Goal: Task Accomplishment & Management: Use online tool/utility

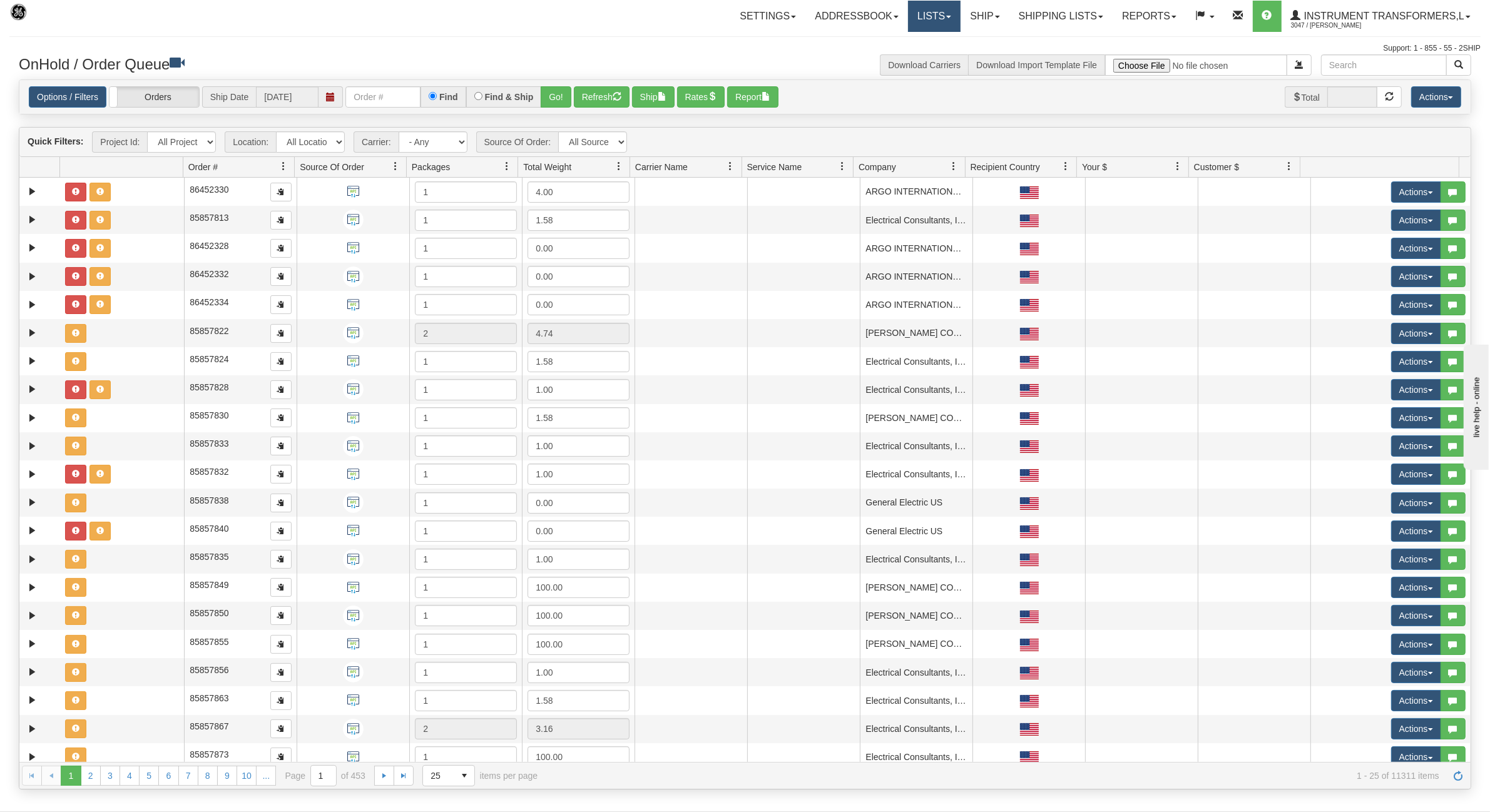
click at [924, 19] on link "Lists" at bounding box center [934, 17] width 53 height 31
click at [977, 11] on link "Ship" at bounding box center [984, 17] width 48 height 31
click at [934, 43] on span "Ship Screen" at bounding box center [931, 44] width 48 height 10
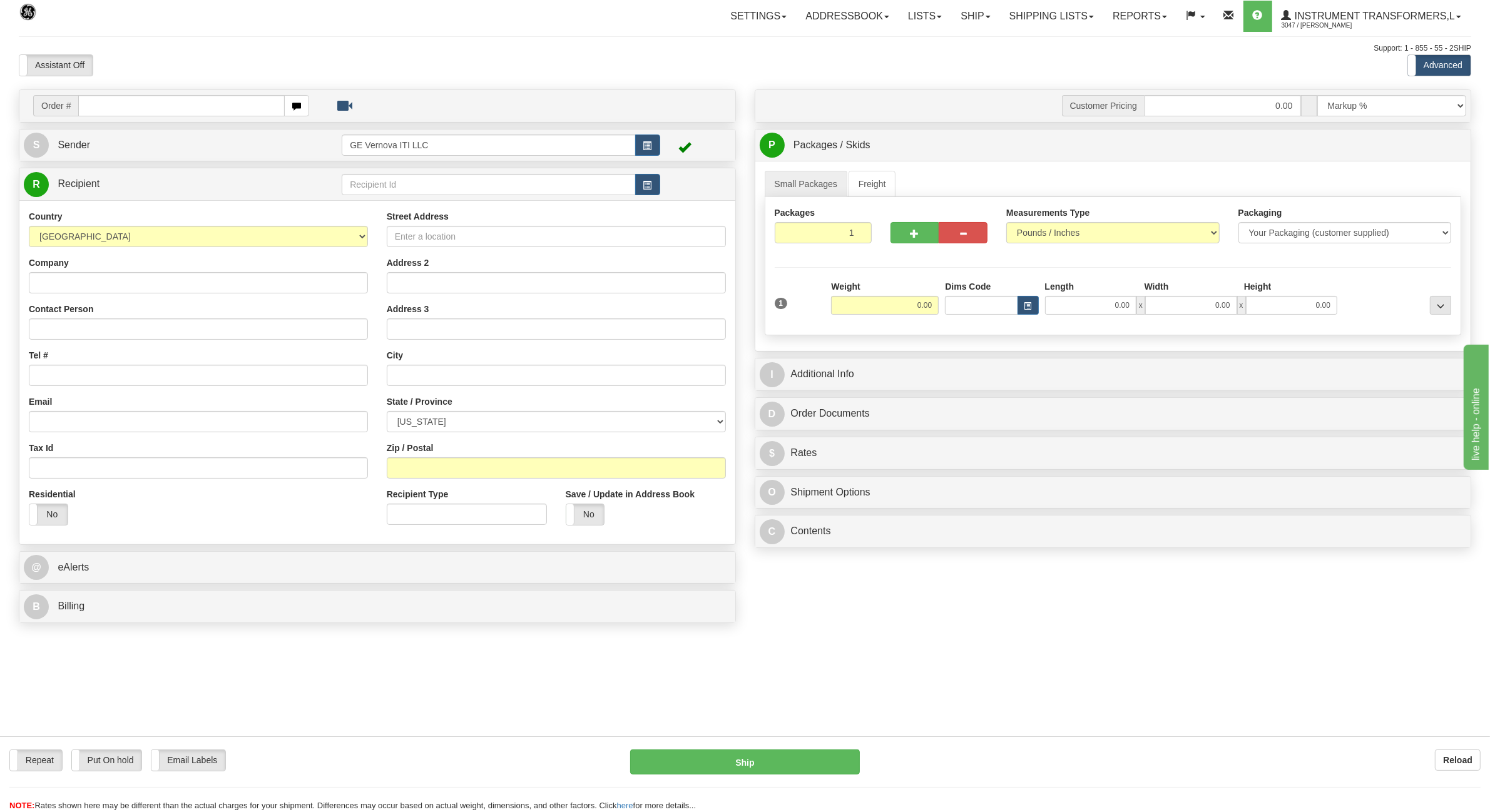
click at [127, 101] on input "text" at bounding box center [181, 105] width 206 height 21
type input "86700924"
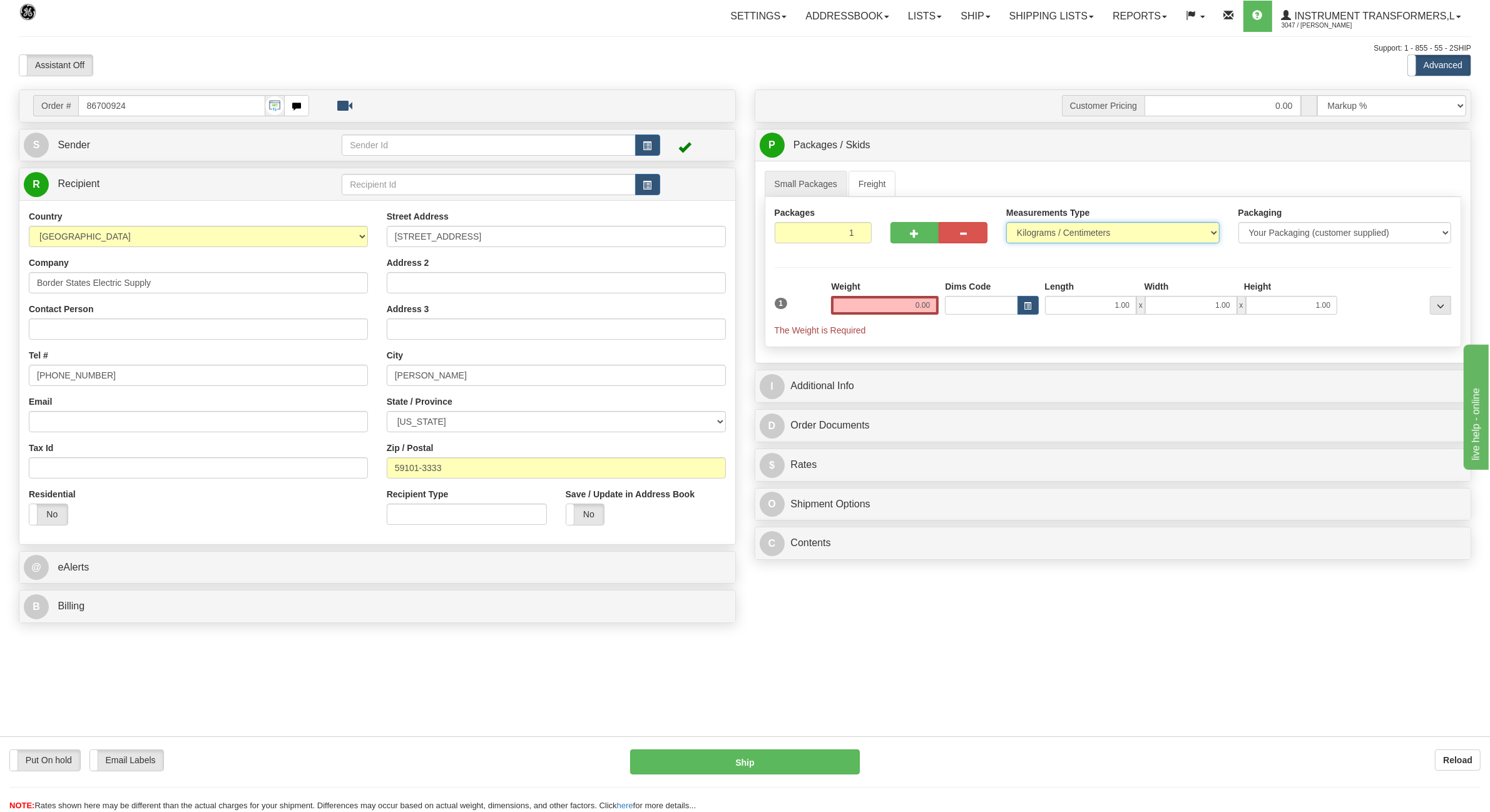
click at [1071, 232] on select "Pounds / Inches Kilograms / Centimeters" at bounding box center [1113, 233] width 214 height 21
select select "0"
click at [1006, 223] on select "Pounds / Inches Kilograms / Centimeters" at bounding box center [1113, 233] width 214 height 21
drag, startPoint x: 901, startPoint y: 294, endPoint x: 966, endPoint y: 306, distance: 66.1
click at [966, 306] on div "1 Weight 0.00 Dims Code 1.00" at bounding box center [1113, 308] width 684 height 56
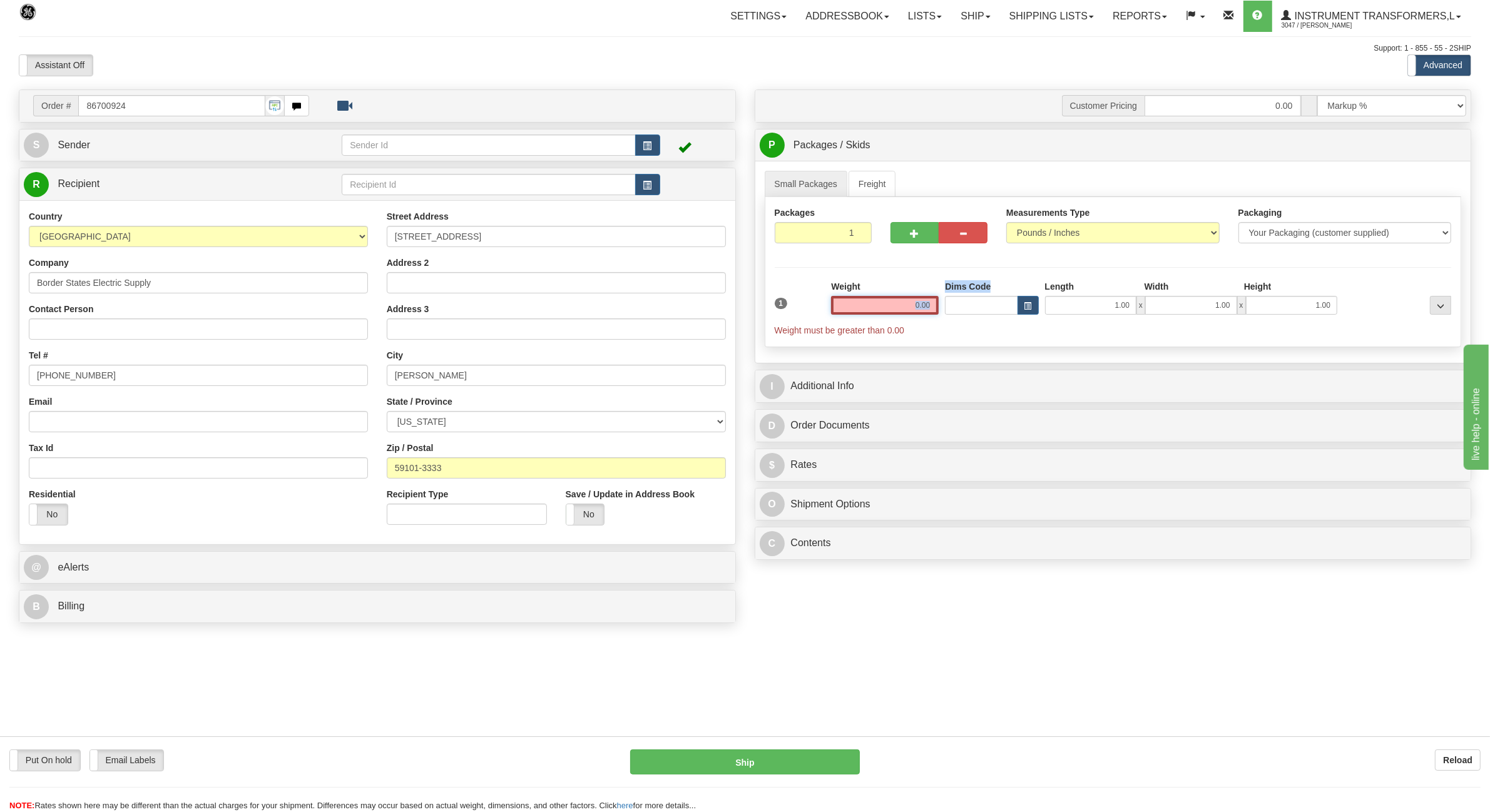
click at [892, 310] on input "0.00" at bounding box center [885, 306] width 108 height 19
drag, startPoint x: 899, startPoint y: 307, endPoint x: 935, endPoint y: 308, distance: 36.0
click at [935, 308] on input "text" at bounding box center [885, 306] width 108 height 19
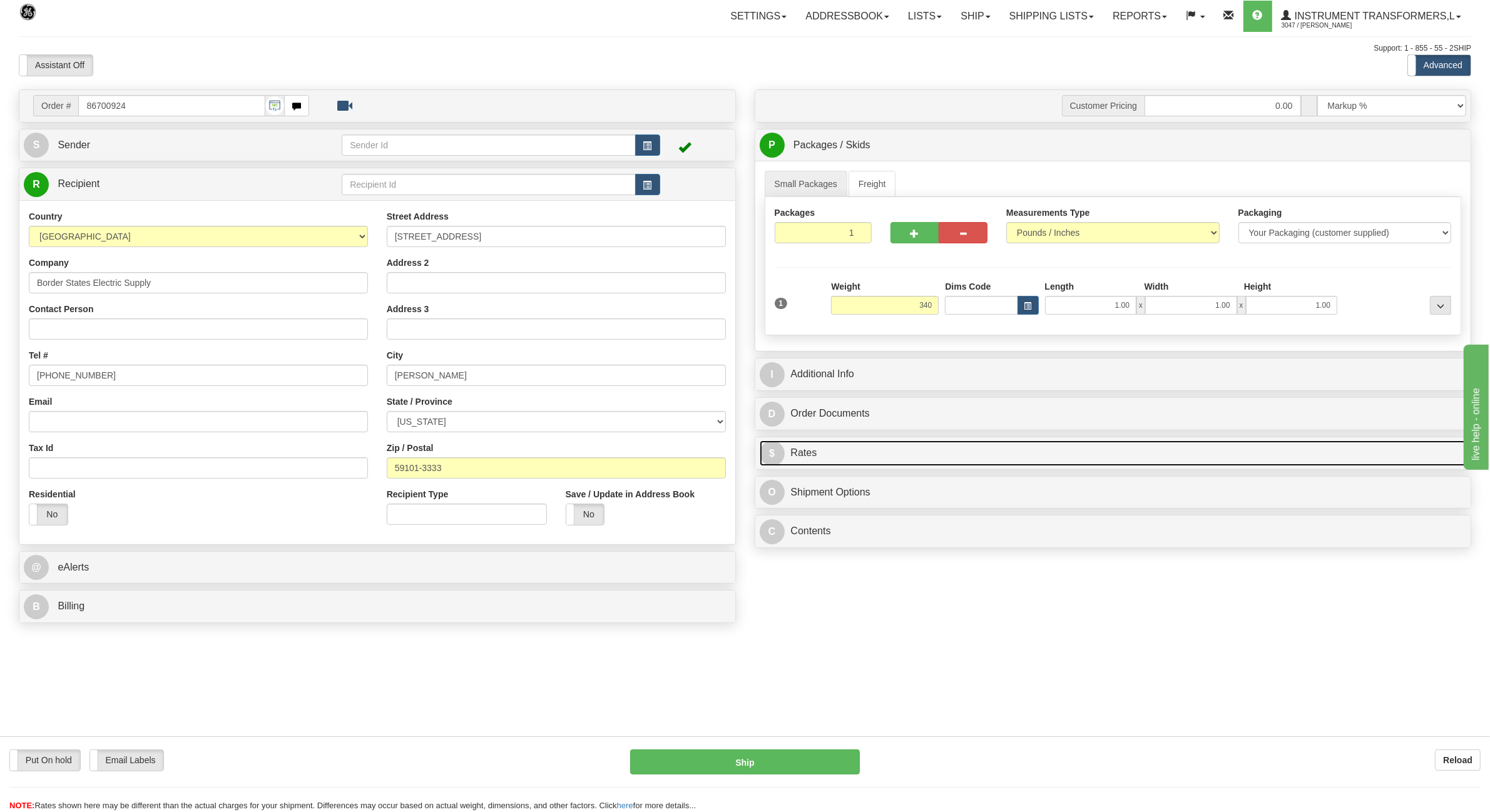
type input "340.00"
click at [798, 452] on link "$ Rates" at bounding box center [1114, 453] width 707 height 26
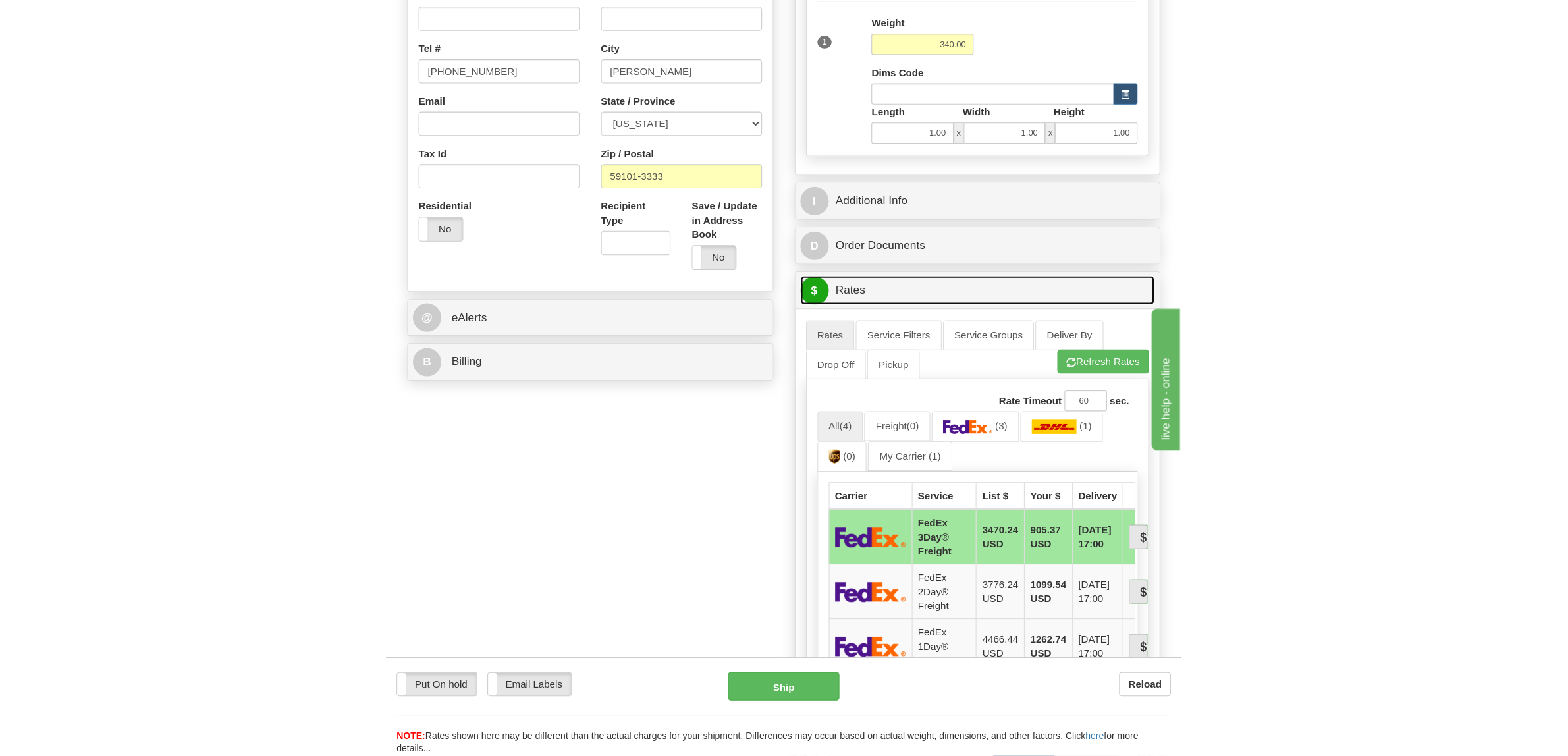
scroll to position [329, 0]
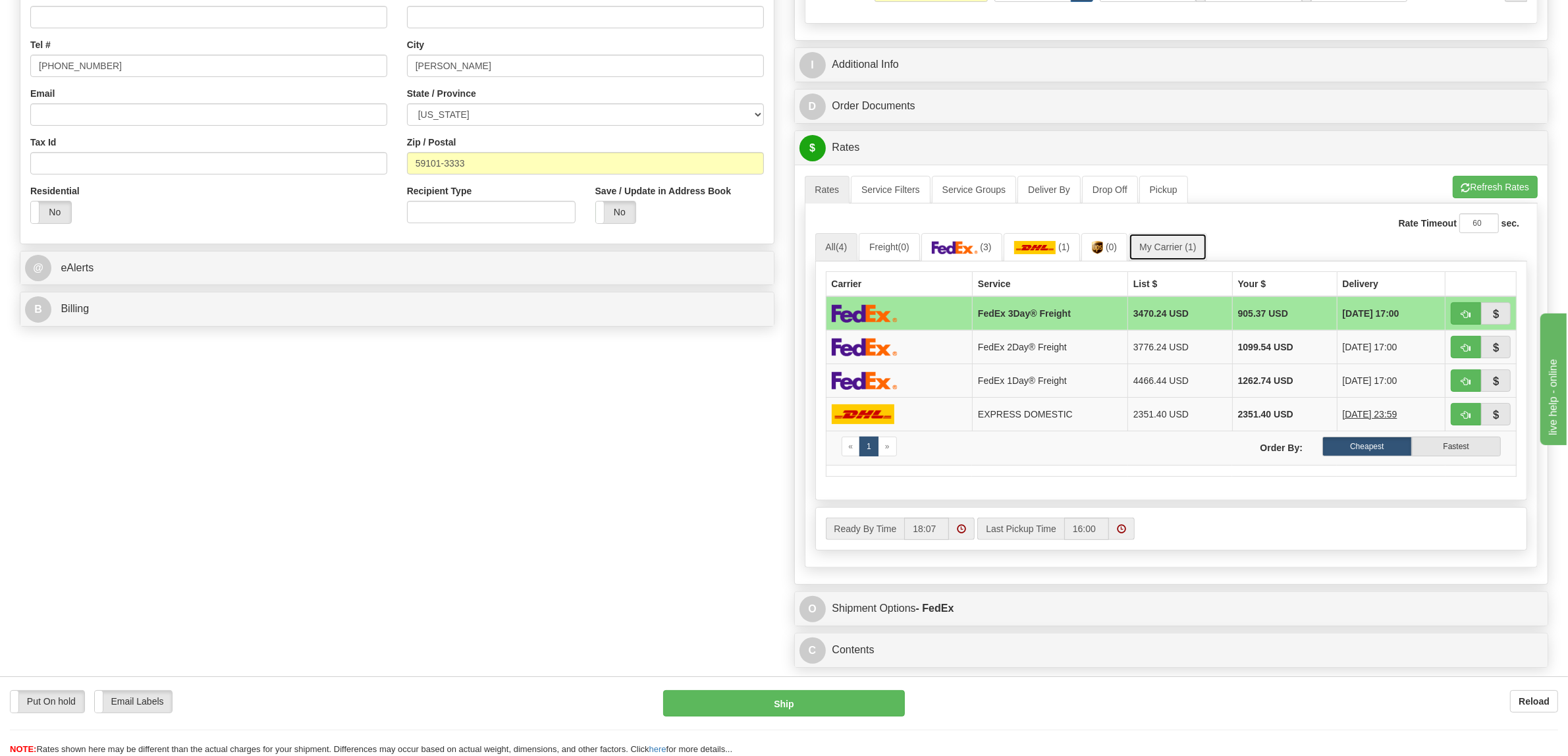
click at [1190, 249] on link "My Carrier (1)" at bounding box center [1168, 247] width 78 height 27
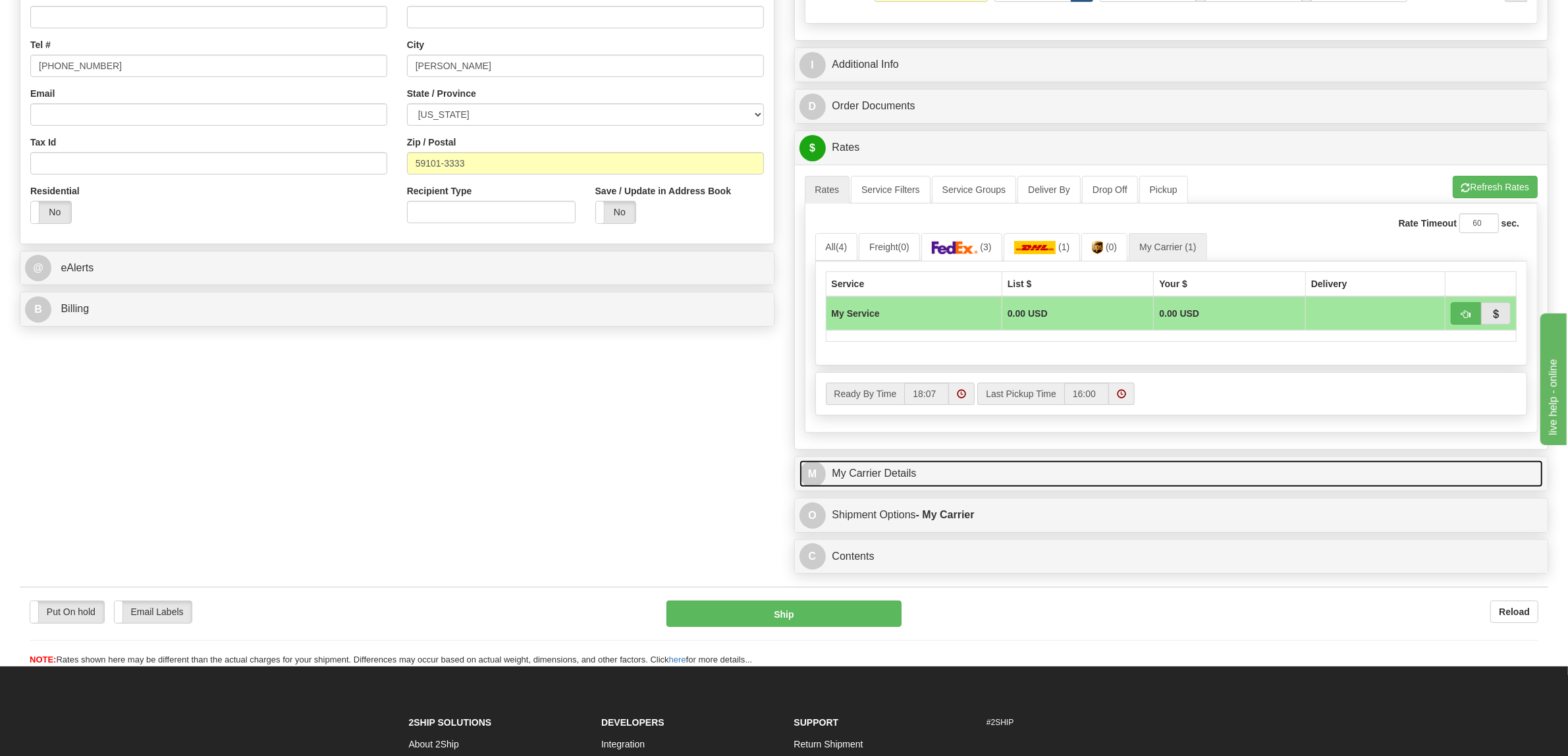
click at [903, 474] on link "M My Carrier Details" at bounding box center [1172, 474] width 744 height 27
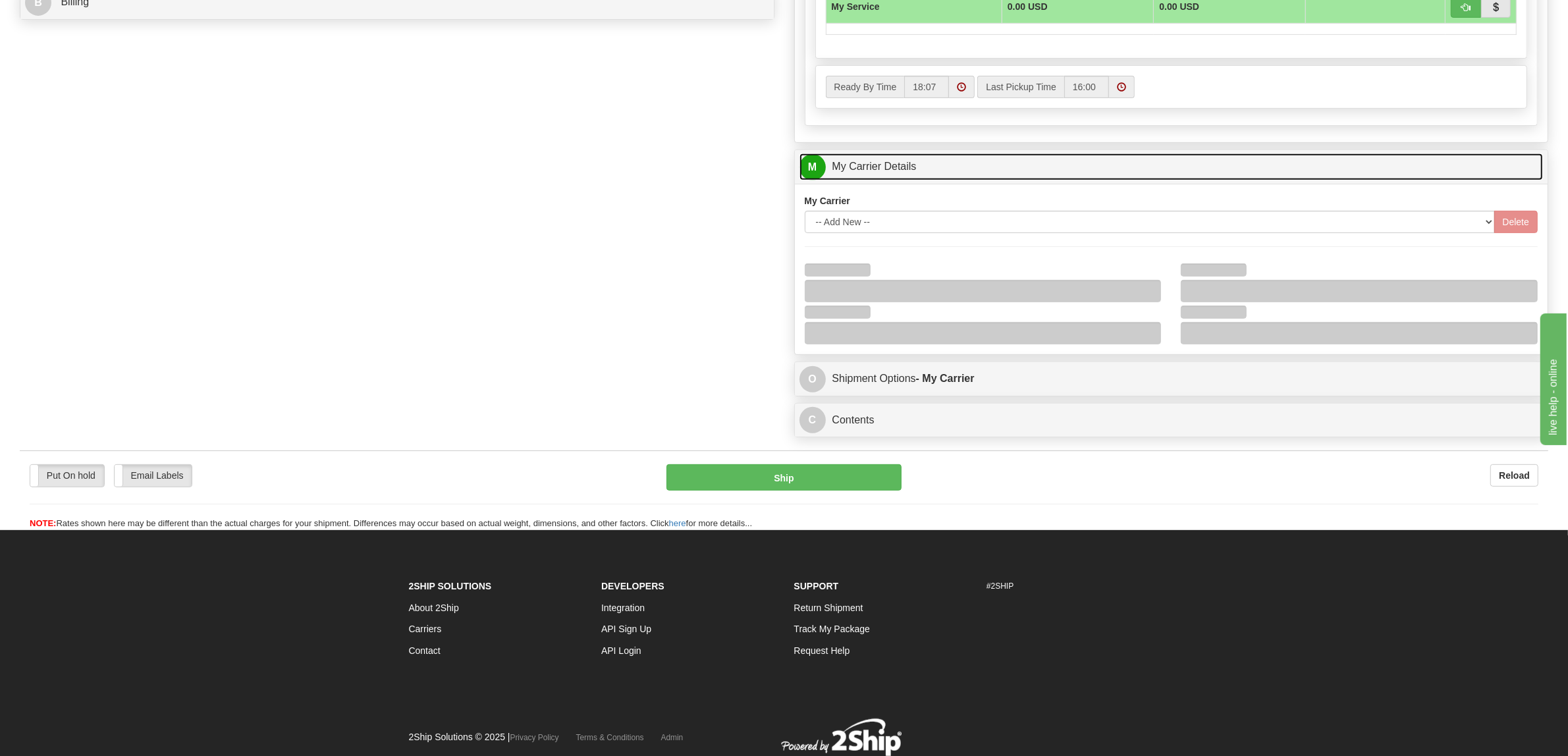
scroll to position [683, 0]
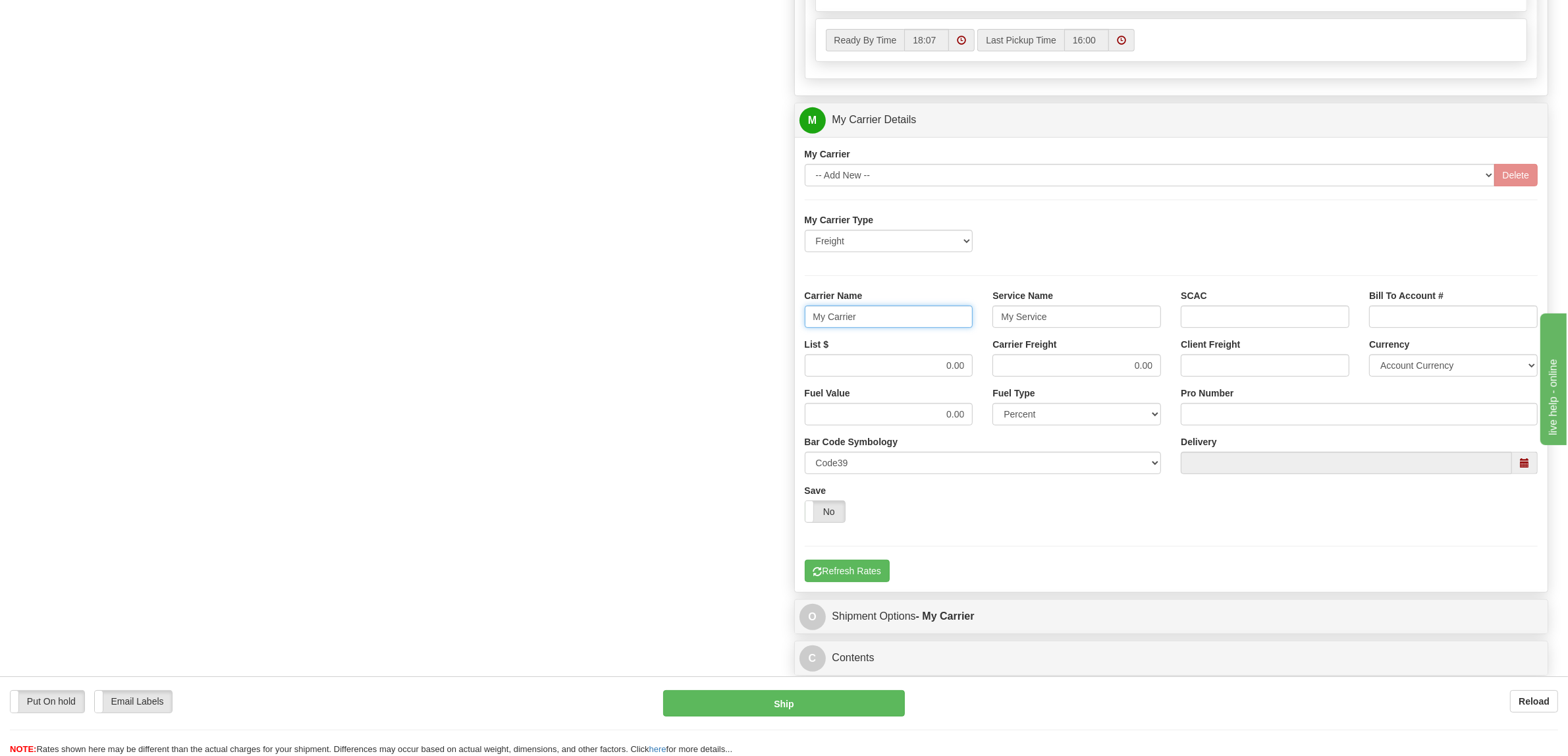
drag, startPoint x: 851, startPoint y: 325, endPoint x: 678, endPoint y: 323, distance: 173.0
click at [678, 323] on div "Order # 86700924 S Sender" at bounding box center [784, 47] width 1549 height 1271
type input "XPO"
drag, startPoint x: 1085, startPoint y: 326, endPoint x: 873, endPoint y: 319, distance: 212.1
click at [874, 319] on div "Carrier Name XPO Service Name My Service SCAC Bill To Account #" at bounding box center [1172, 313] width 753 height 48
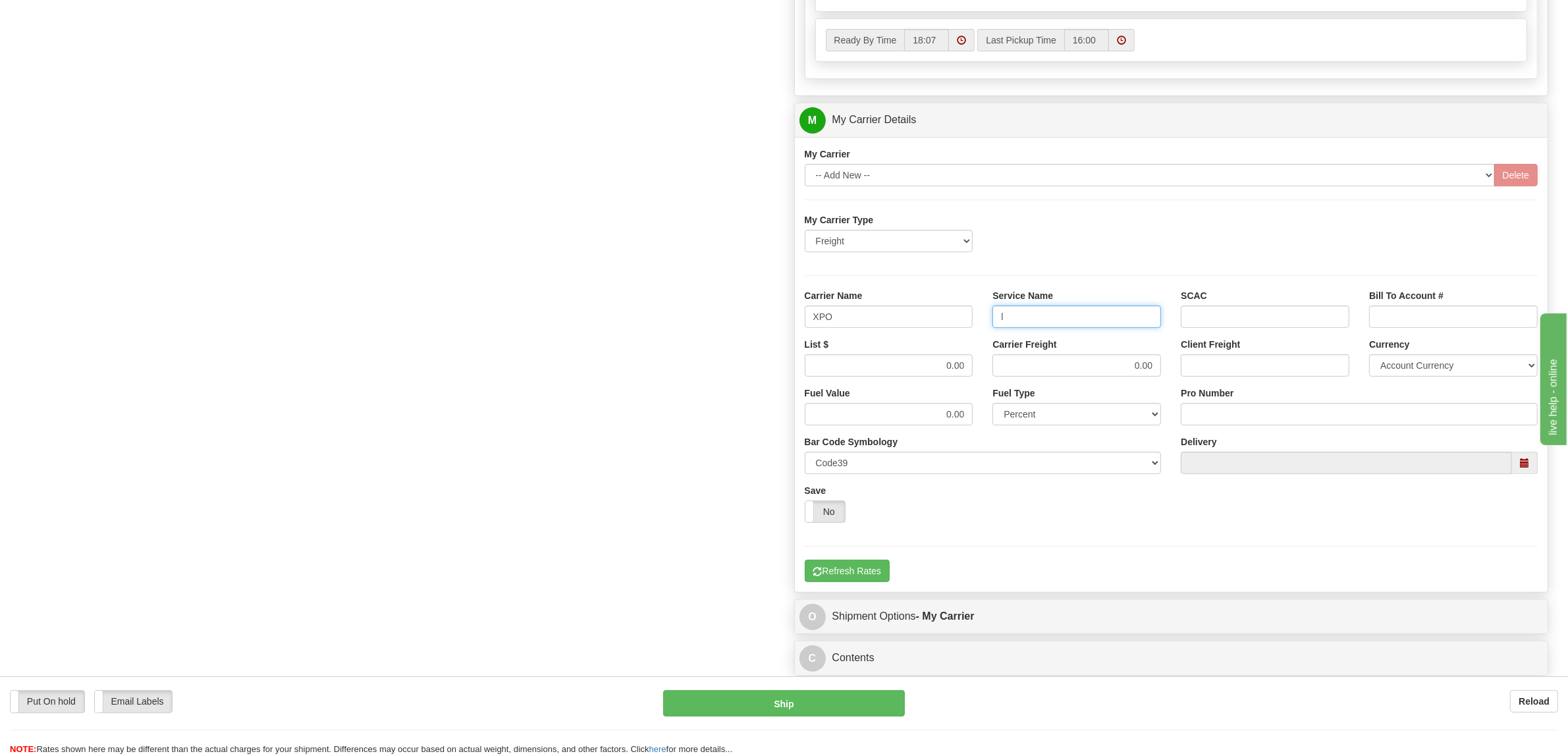
type input "LTL"
drag, startPoint x: 929, startPoint y: 378, endPoint x: 1018, endPoint y: 382, distance: 89.1
click at [1012, 384] on div "List $ 0.00 Carrier Freight 0.00 Client Freight Currency Account Currency ARN A…" at bounding box center [1172, 362] width 753 height 48
type input "350"
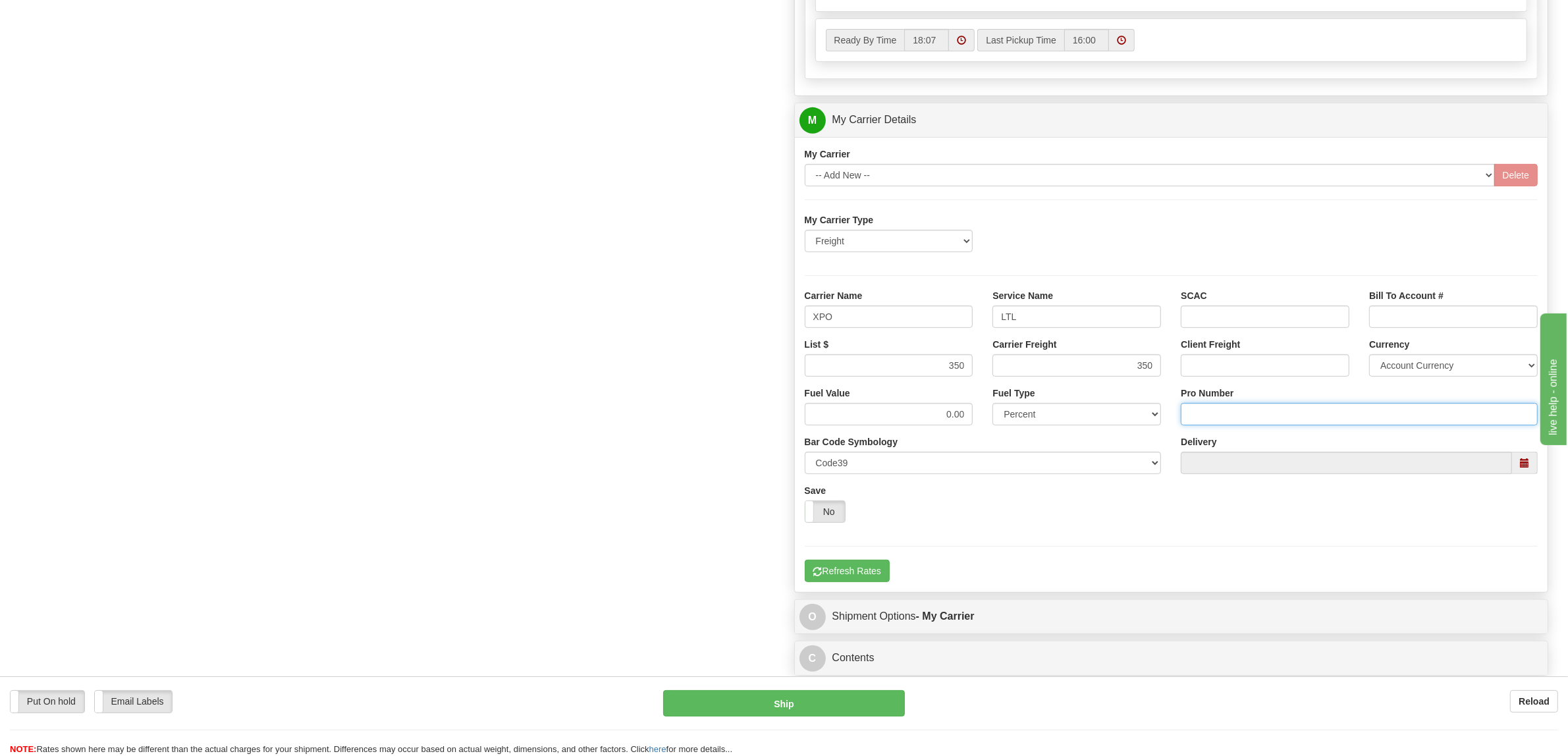
click at [1213, 421] on input "Pro Number" at bounding box center [1360, 414] width 357 height 22
type input "251-285893"
click at [894, 571] on div "My Carrier Type Freight Same-Day Small Pack Air Freight Ocean Freight Carrier N…" at bounding box center [1171, 397] width 734 height 368
click at [894, 582] on div "My Carrier Type Freight Same-Day Small Pack Air Freight Ocean Freight Carrier N…" at bounding box center [1171, 397] width 734 height 368
click at [880, 580] on button "Refresh Rates" at bounding box center [847, 570] width 85 height 22
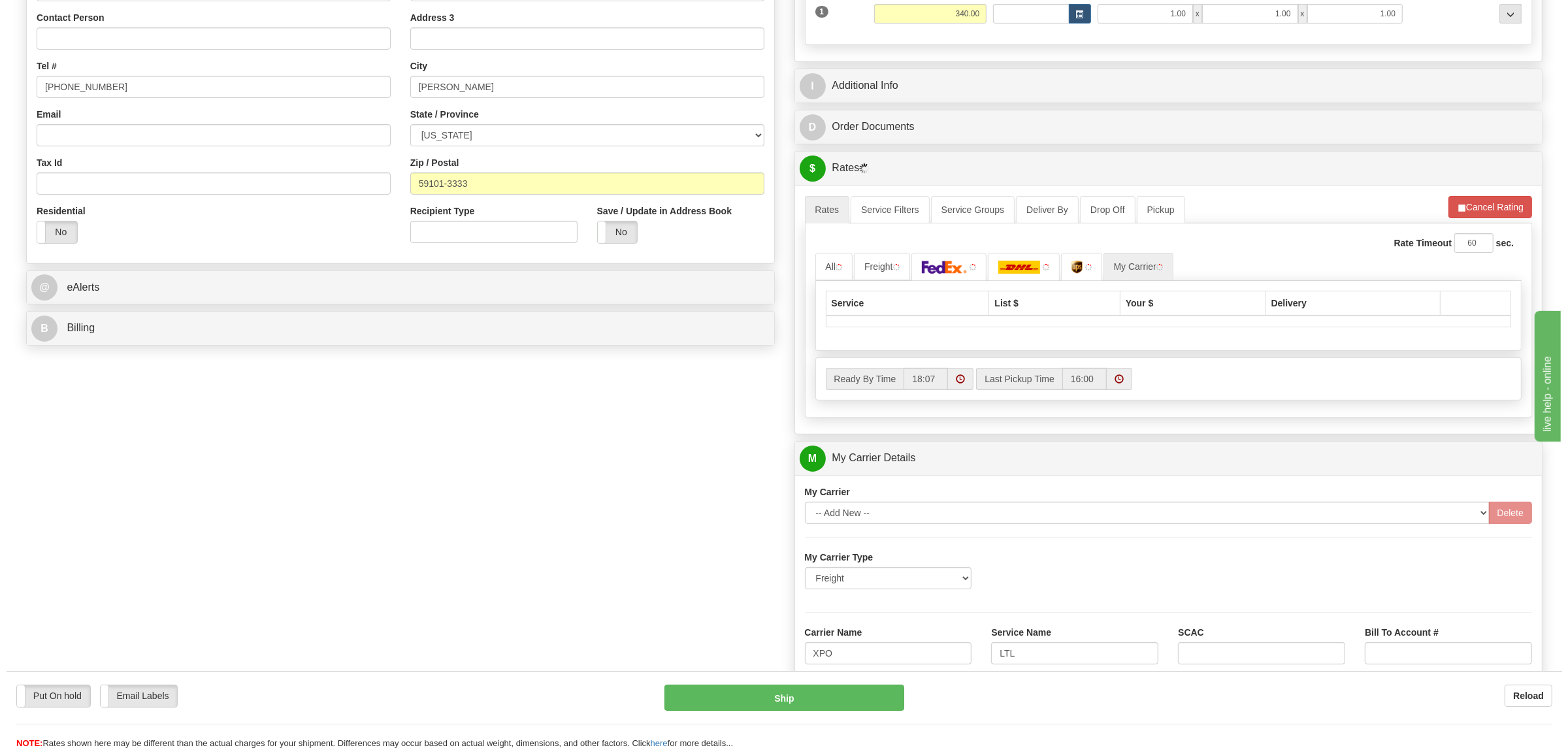
scroll to position [269, 0]
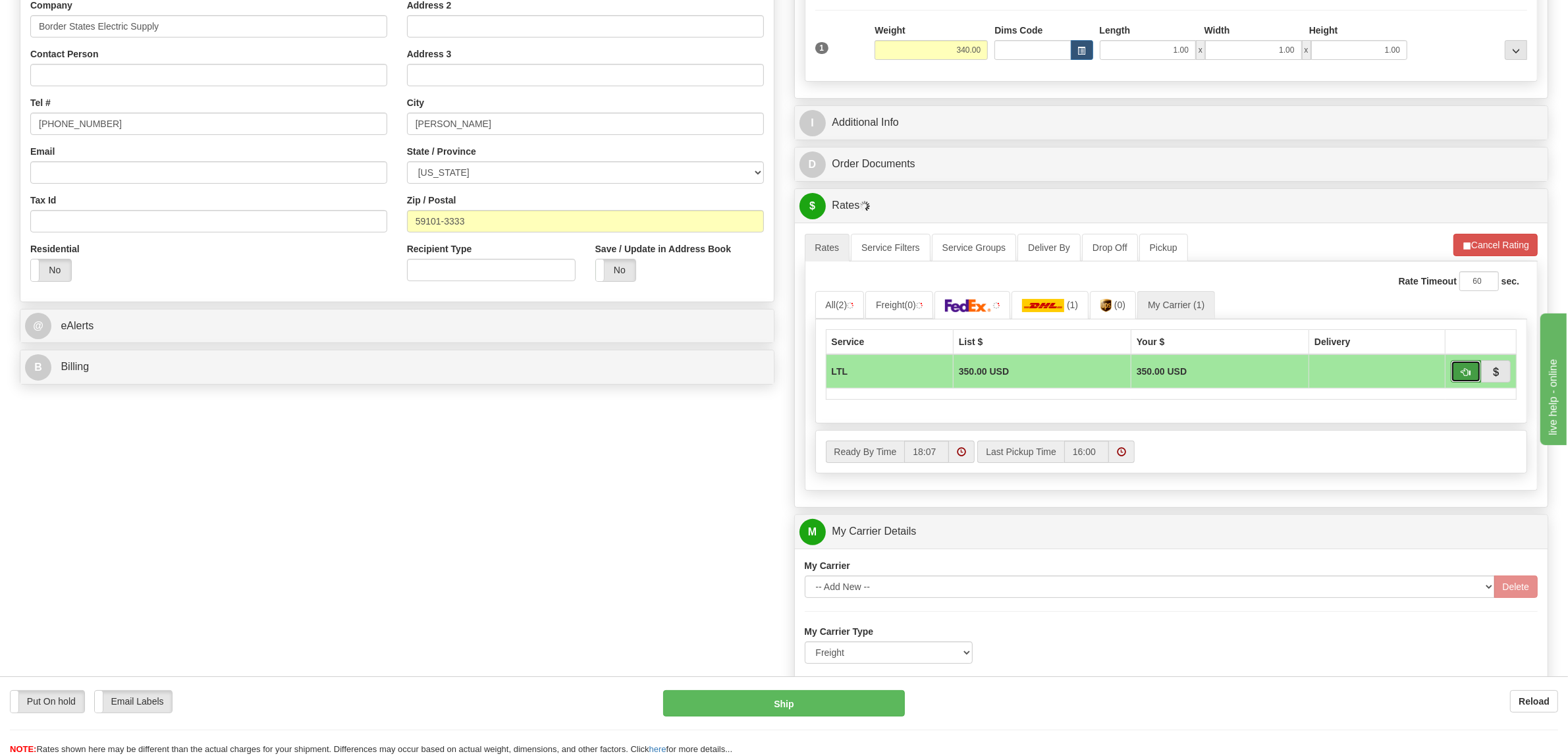
click at [1456, 376] on button "button" at bounding box center [1466, 371] width 30 height 22
click at [828, 701] on button "Ship" at bounding box center [784, 703] width 241 height 27
type input "00"
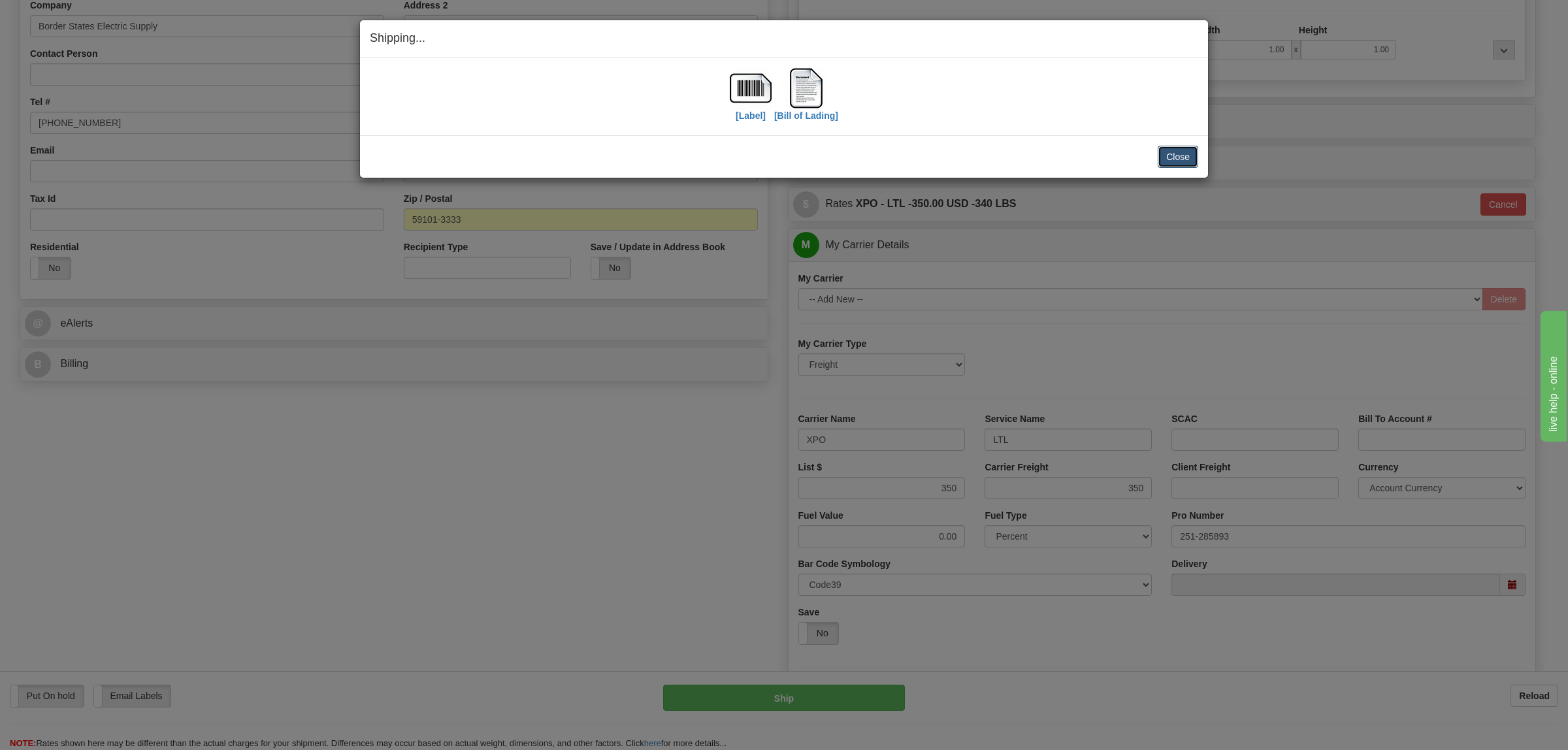
click at [1186, 161] on button "Close" at bounding box center [1178, 157] width 41 height 22
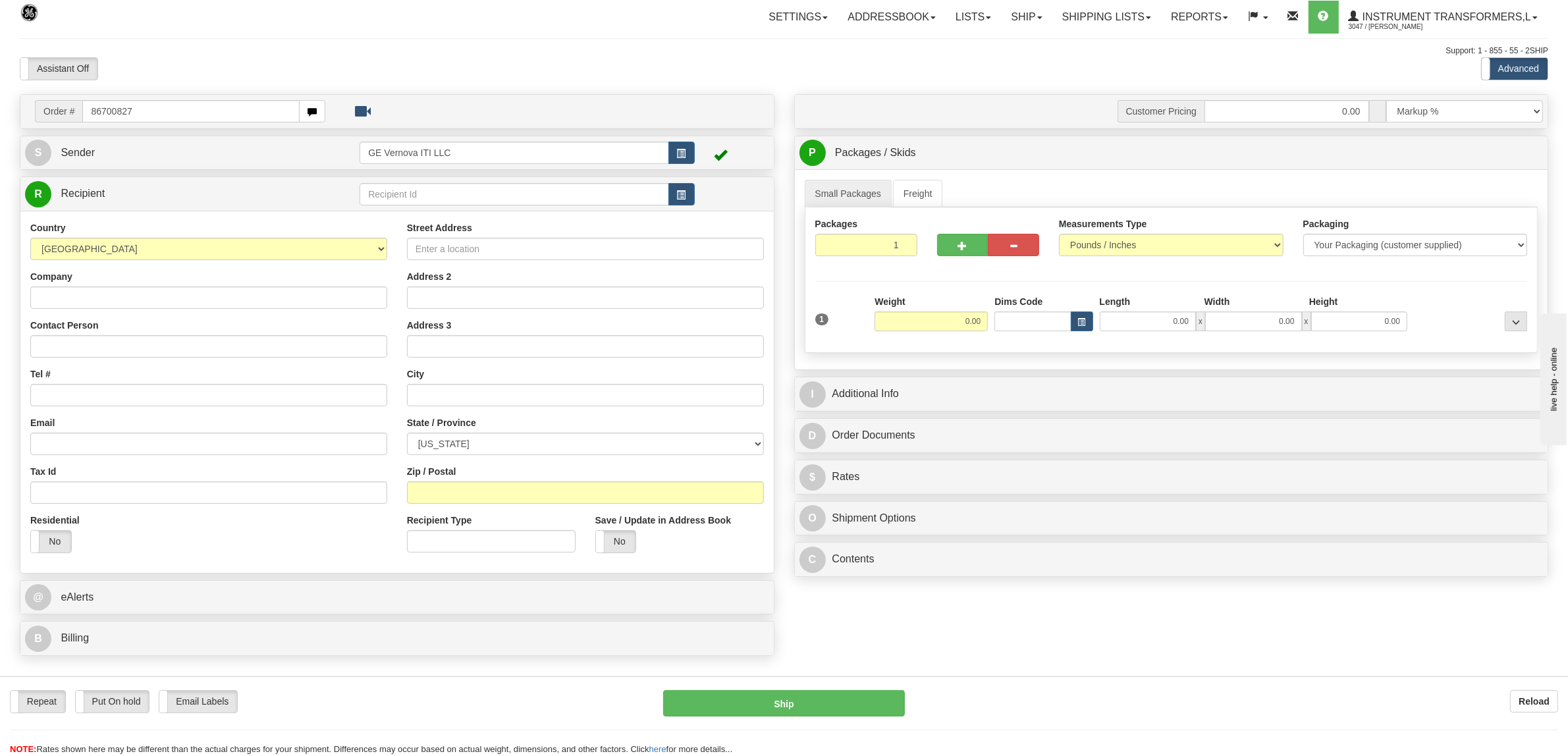
type input "86700827"
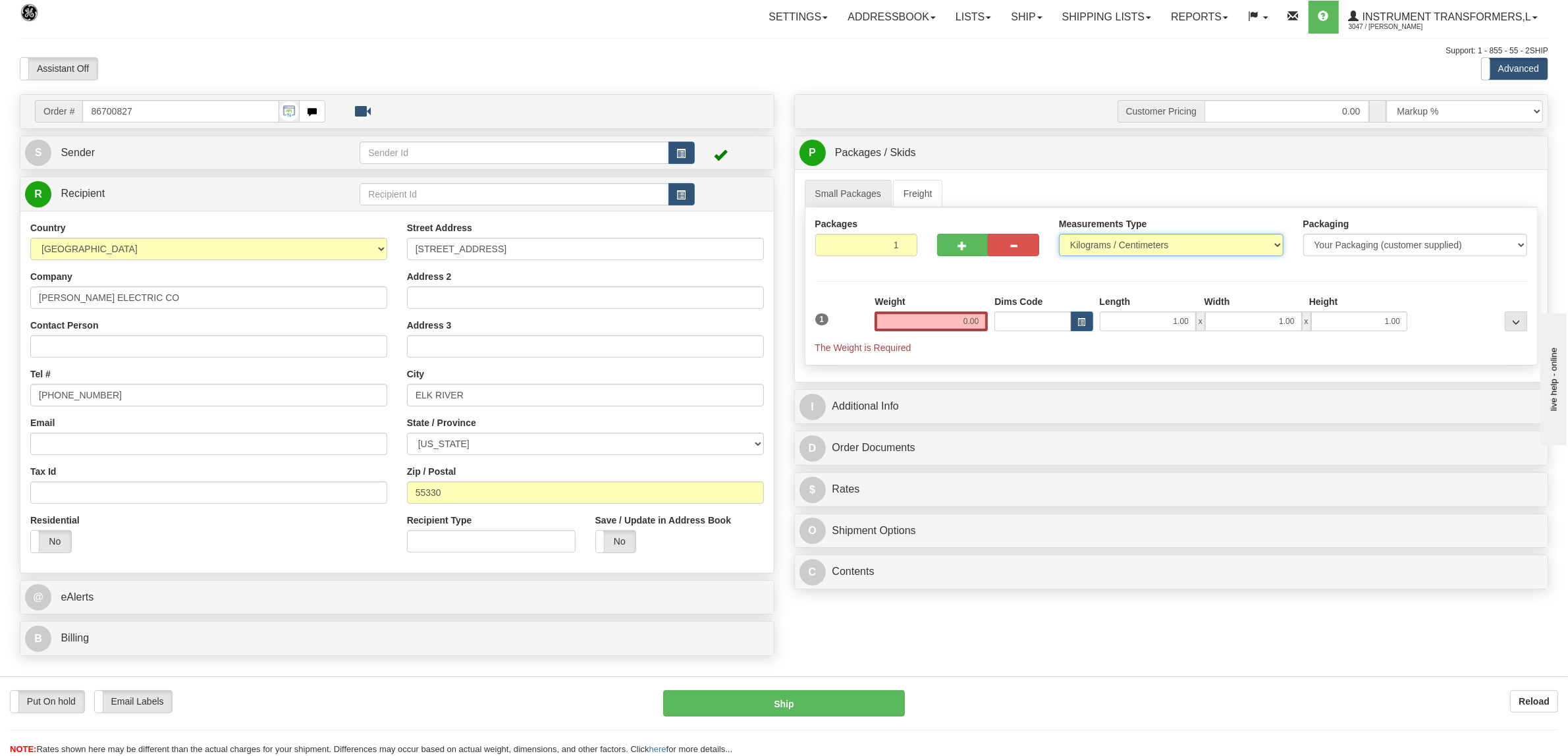
click at [1133, 241] on select "Pounds / Inches Kilograms / Centimeters" at bounding box center [1171, 245] width 225 height 22
select select "0"
click at [1059, 235] on select "Pounds / Inches Kilograms / Centimeters" at bounding box center [1171, 245] width 225 height 22
drag, startPoint x: 958, startPoint y: 326, endPoint x: 1054, endPoint y: 326, distance: 96.0
click at [1051, 327] on div "1 Weight 0.00 Dims Code 1.00" at bounding box center [1171, 325] width 720 height 59
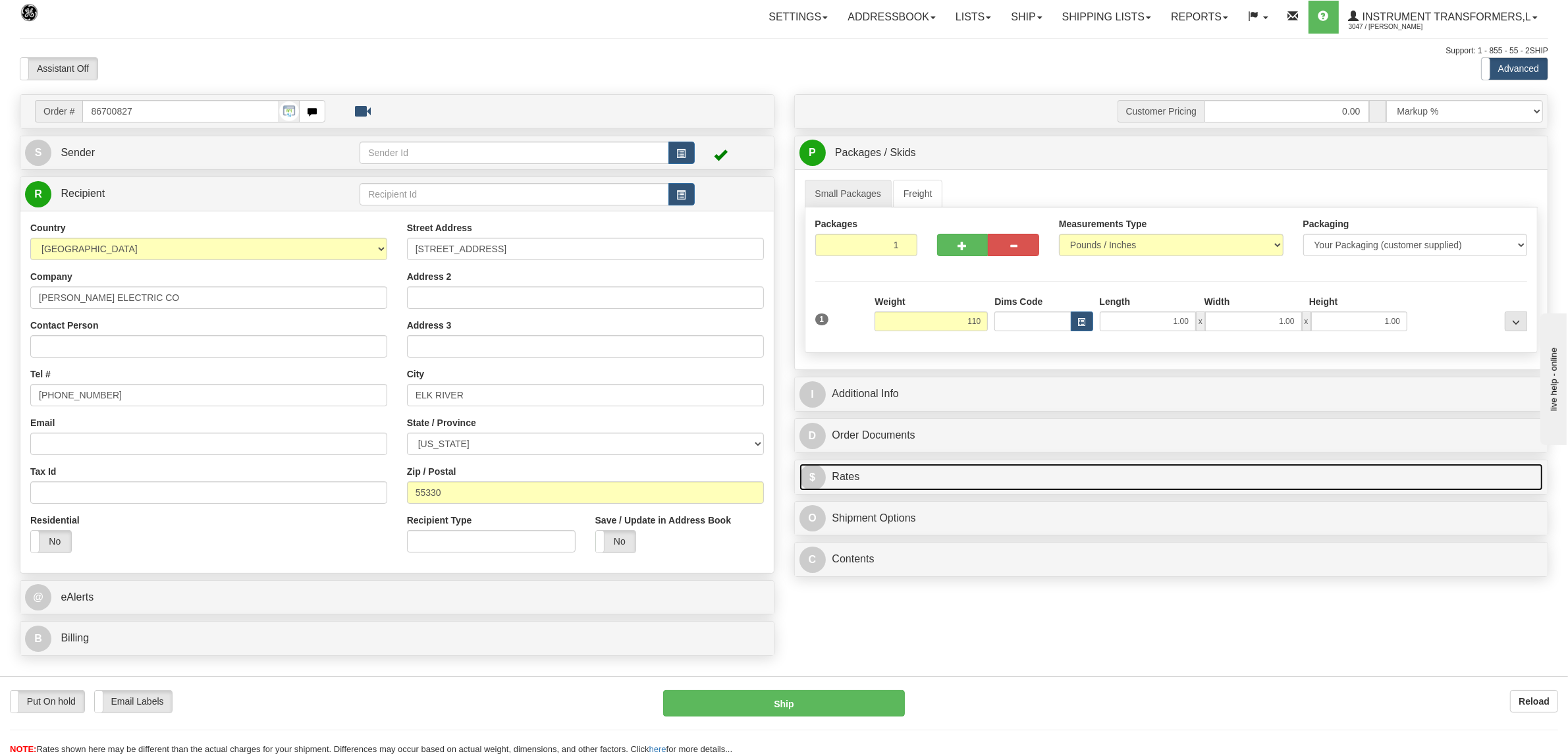
type input "110.00"
click at [878, 484] on link "$ Rates" at bounding box center [1172, 477] width 744 height 27
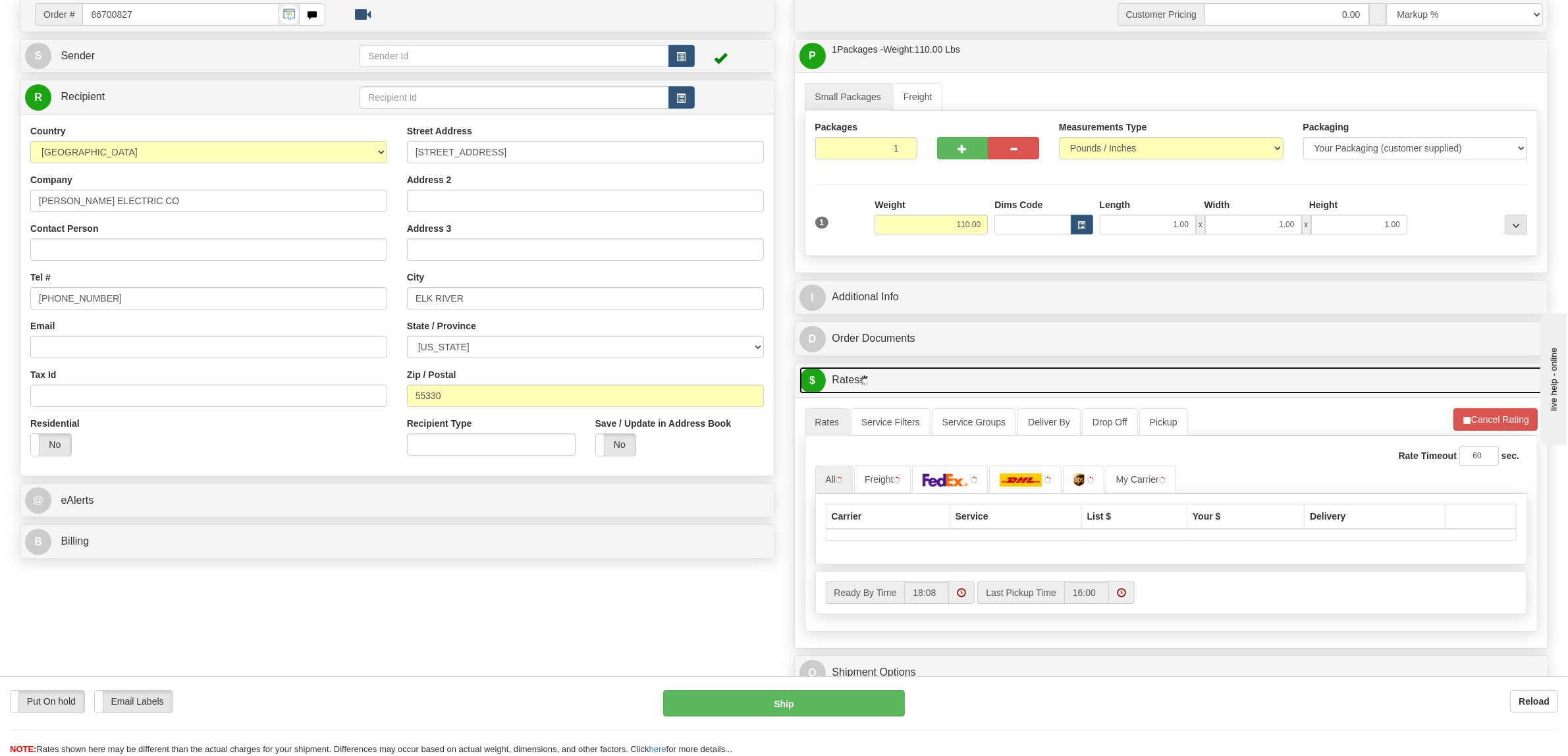
scroll to position [329, 0]
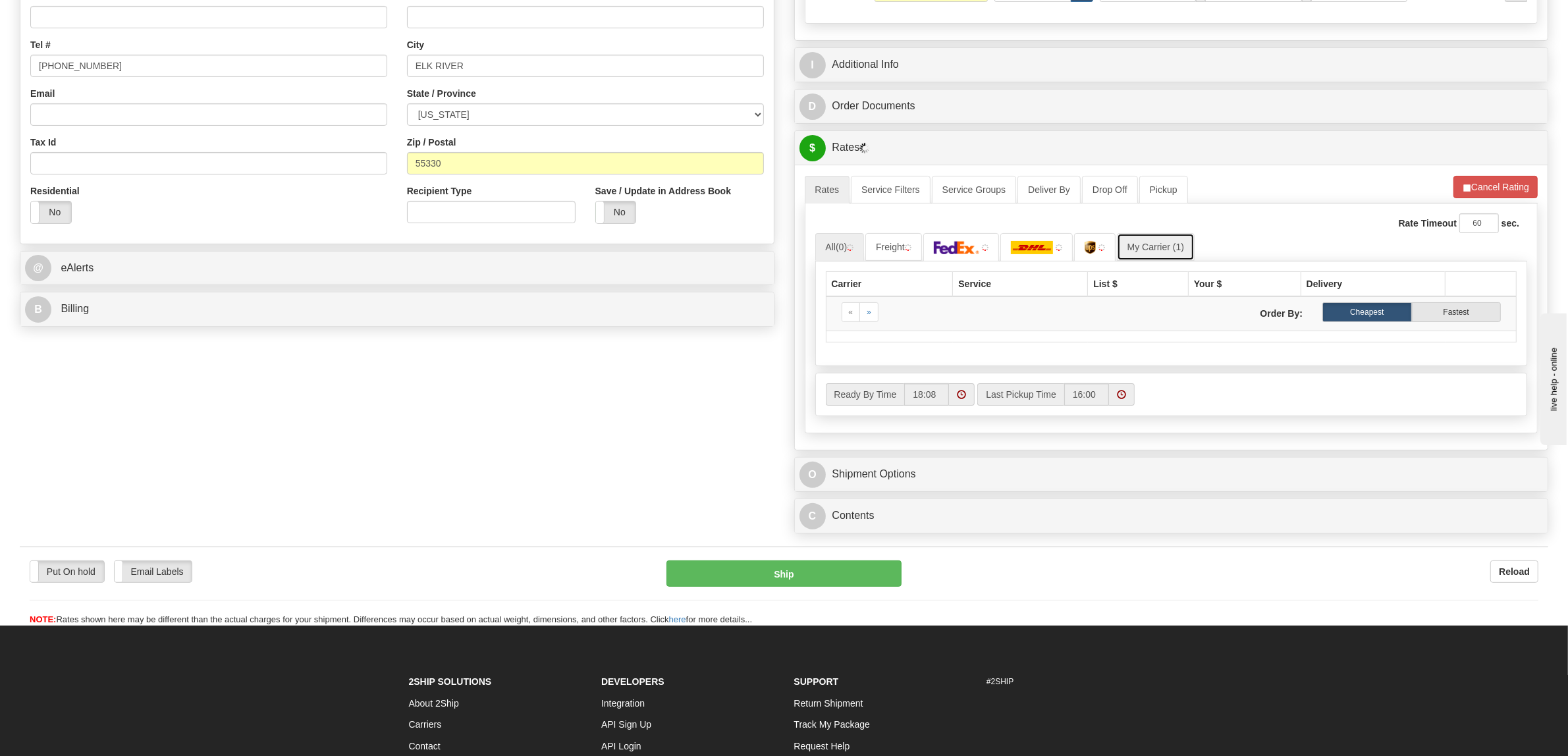
click at [1167, 248] on link "My Carrier (1)" at bounding box center [1156, 247] width 78 height 27
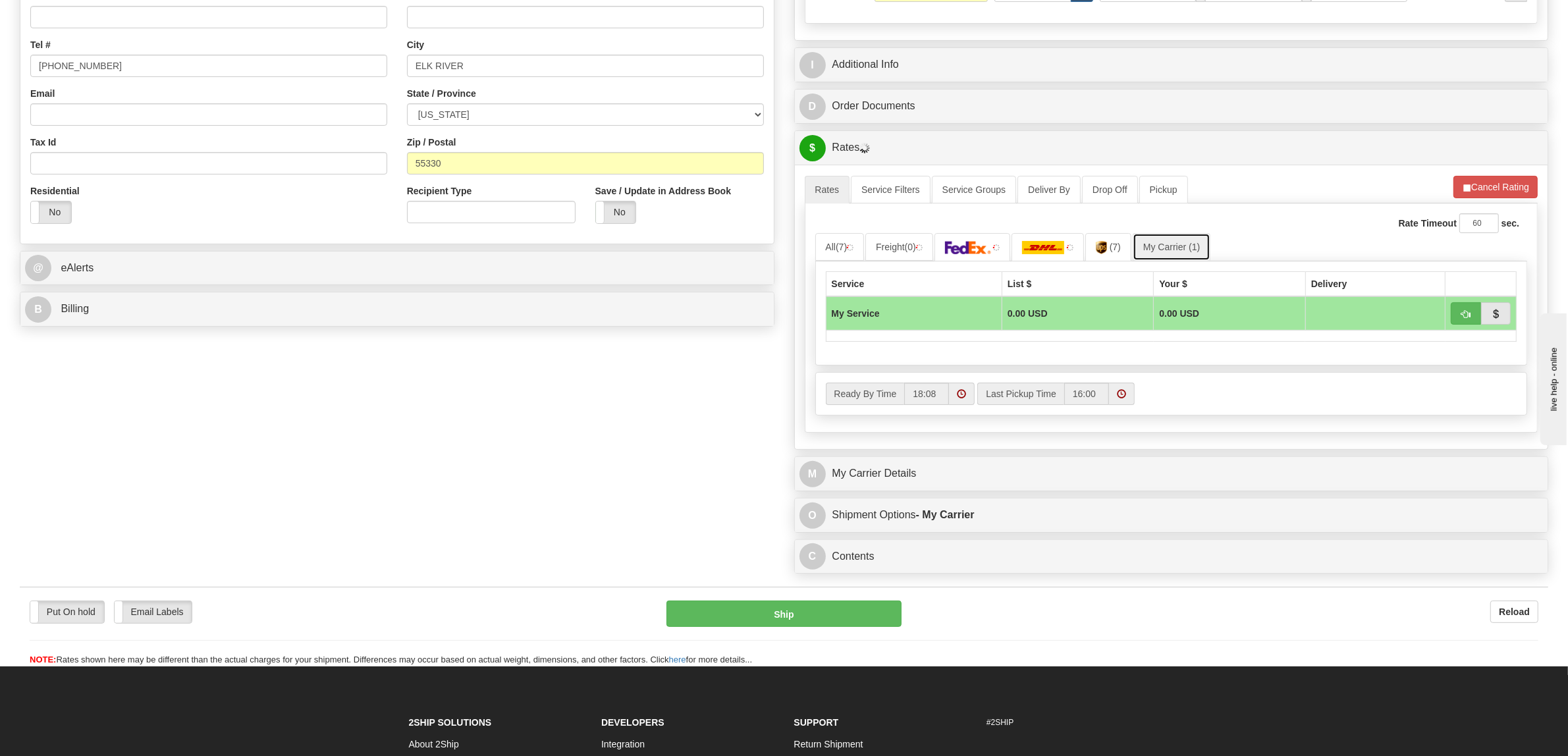
scroll to position [519, 0]
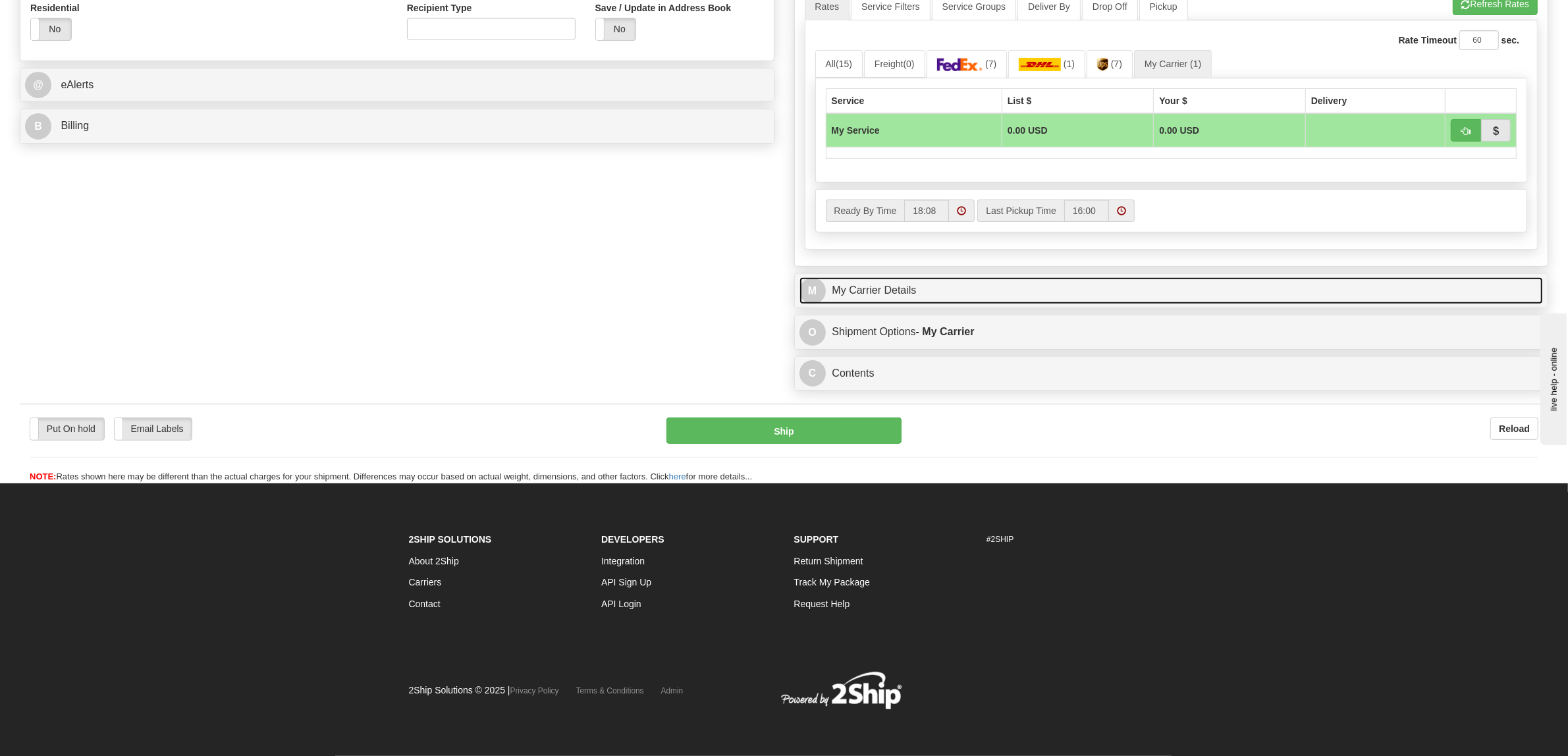
click at [880, 288] on link "M My Carrier Details" at bounding box center [1172, 291] width 744 height 27
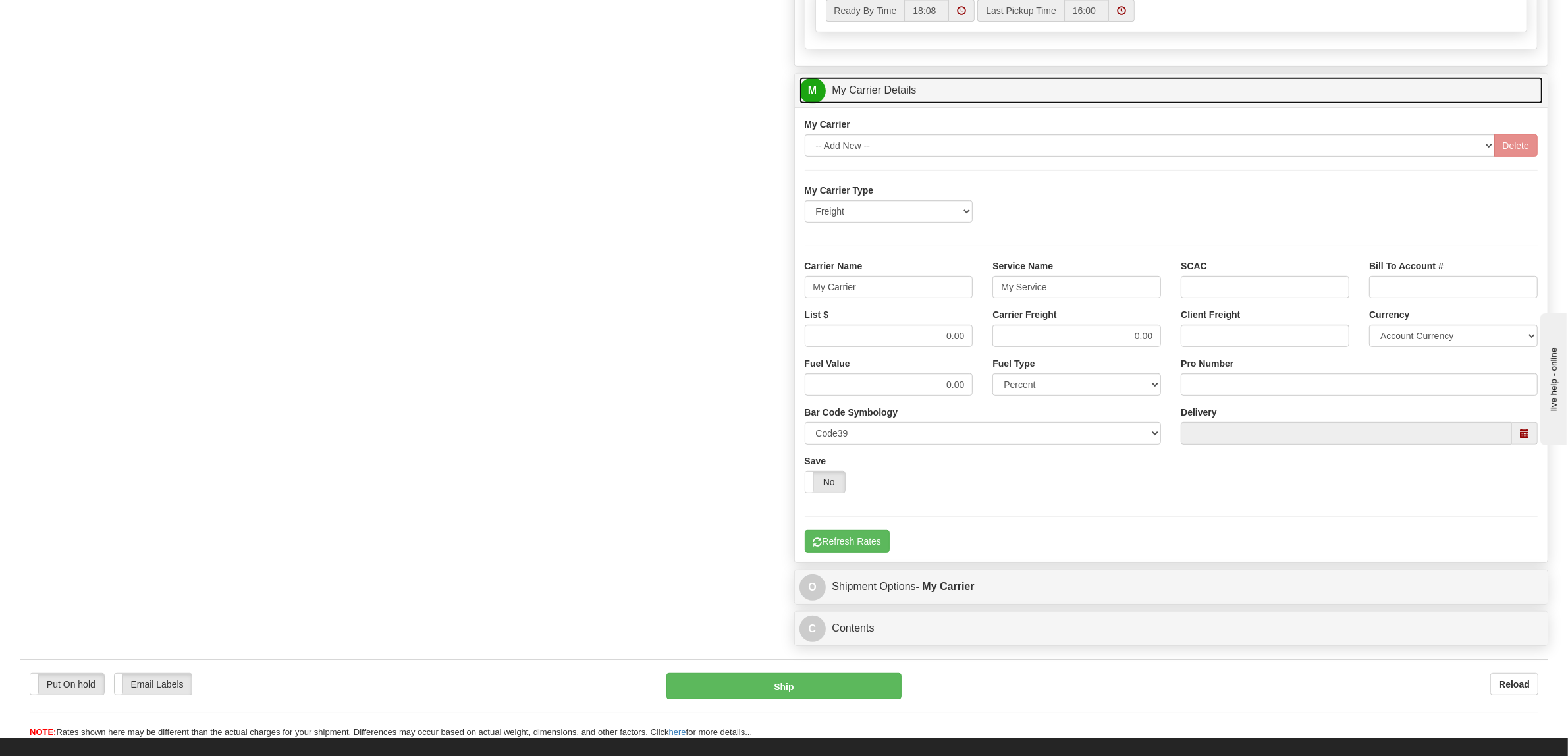
scroll to position [772, 0]
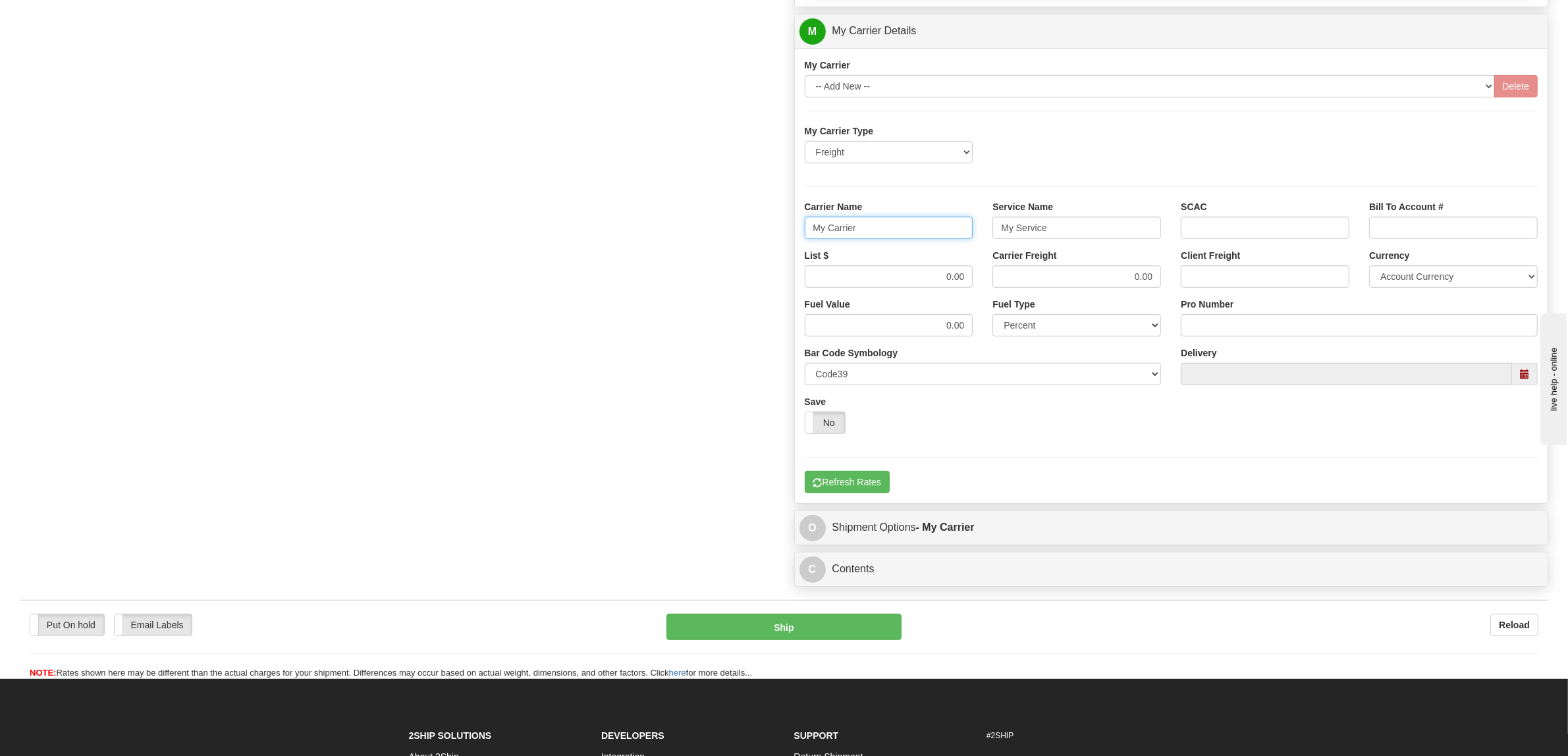
drag, startPoint x: 870, startPoint y: 234, endPoint x: 708, endPoint y: 228, distance: 162.1
type input "XPO"
drag, startPoint x: 1062, startPoint y: 239, endPoint x: 821, endPoint y: 225, distance: 241.4
click at [837, 228] on div "Carrier Name XPO Service Name My Service SCAC Bill To Account #" at bounding box center [1172, 224] width 753 height 48
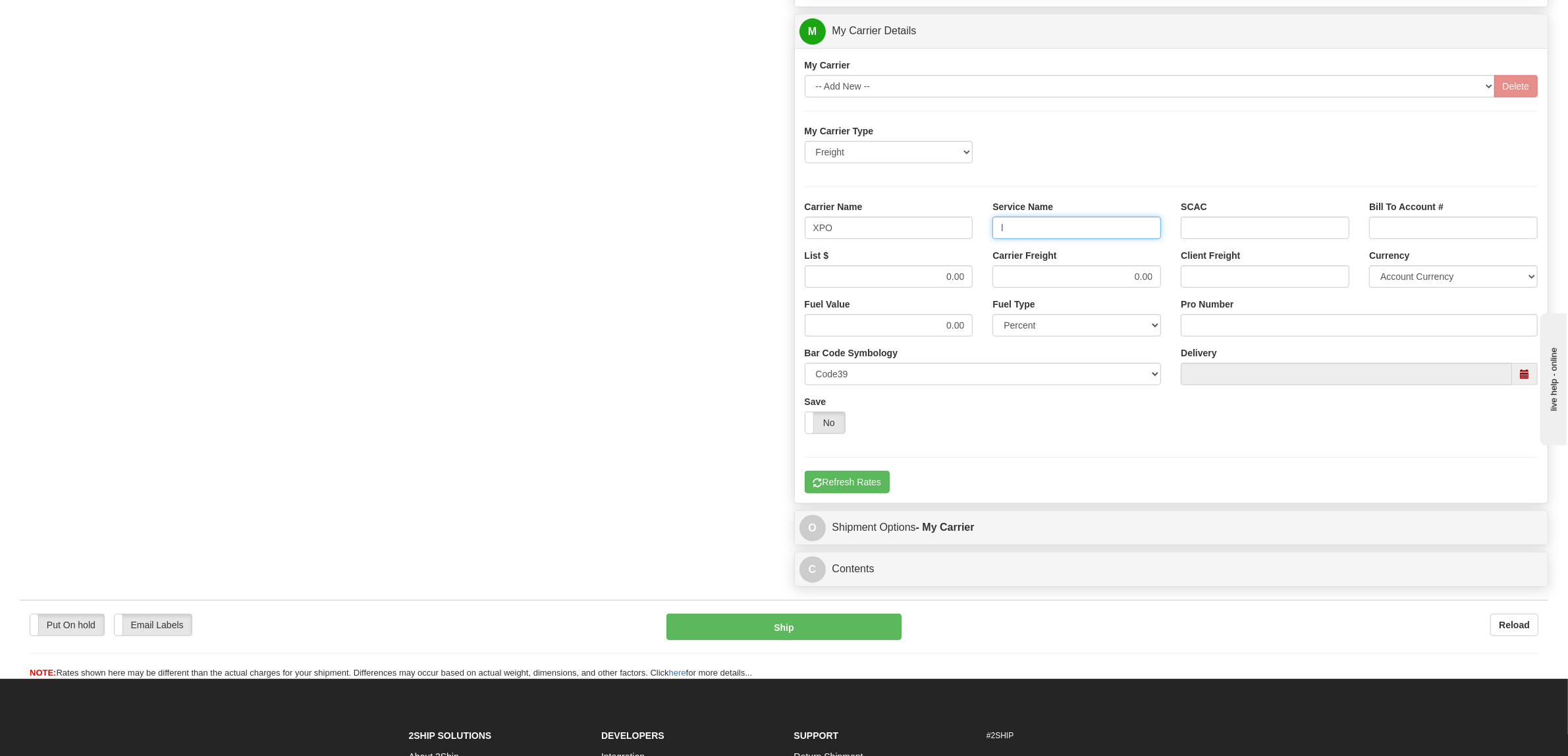
type input "LTL"
drag, startPoint x: 925, startPoint y: 283, endPoint x: 1038, endPoint y: 283, distance: 113.0
click at [1036, 283] on div "List $ 0.00 Carrier Freight 0.00 Client Freight Currency Account Currency ARN A…" at bounding box center [1172, 272] width 753 height 48
type input "300"
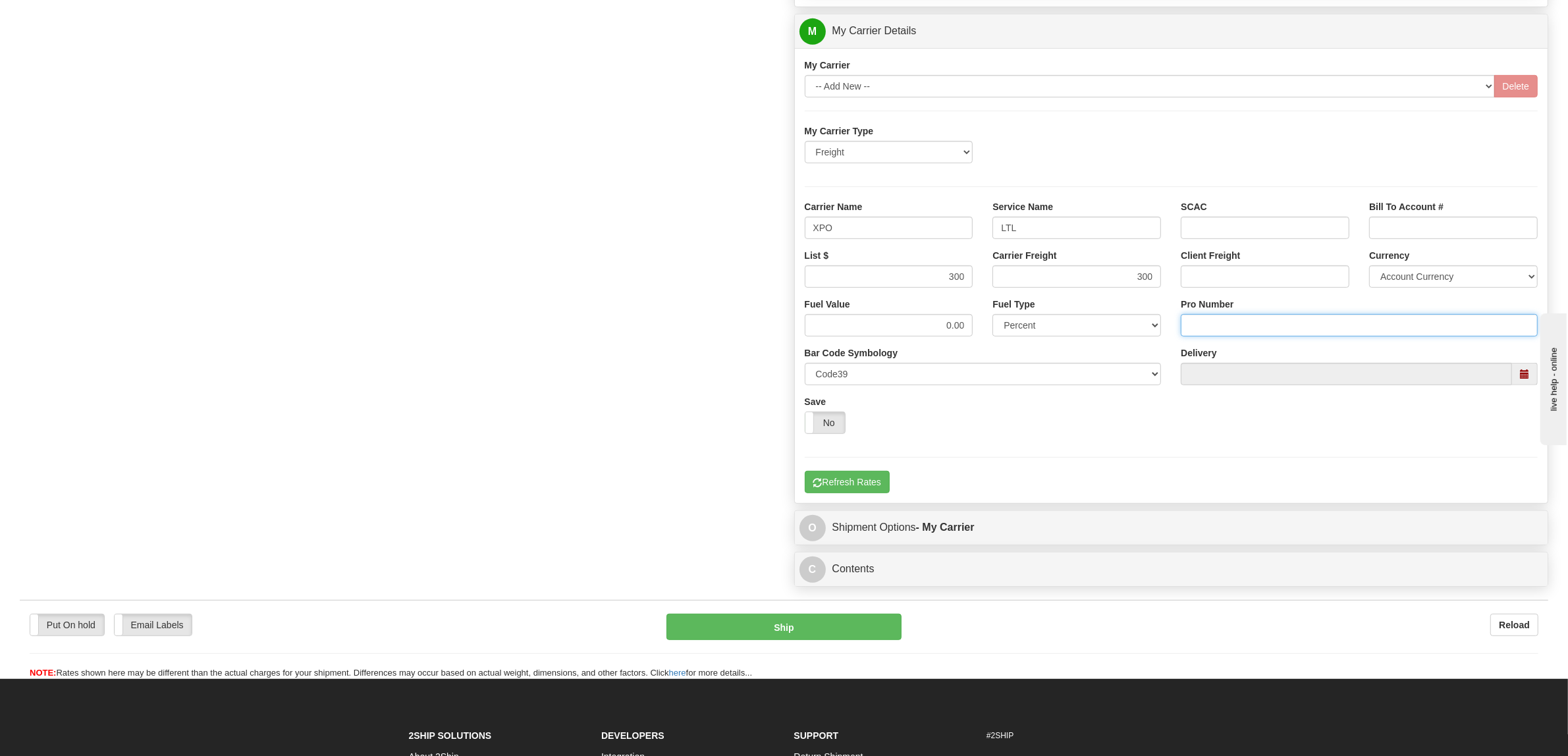
click at [1221, 326] on input "Pro Number" at bounding box center [1360, 325] width 357 height 22
type input "251-285871"
click at [861, 492] on button "Refresh Rates" at bounding box center [847, 482] width 85 height 22
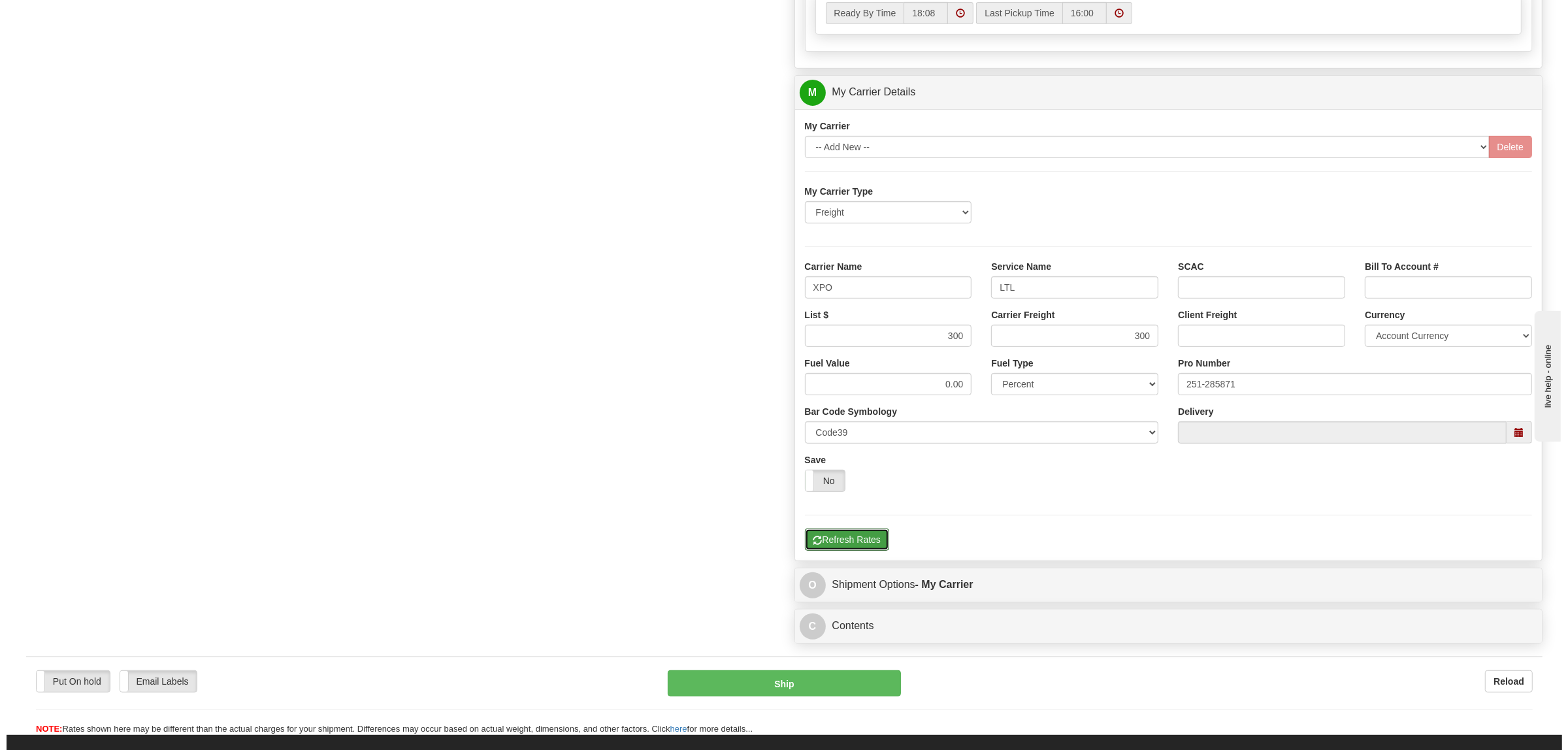
scroll to position [439, 0]
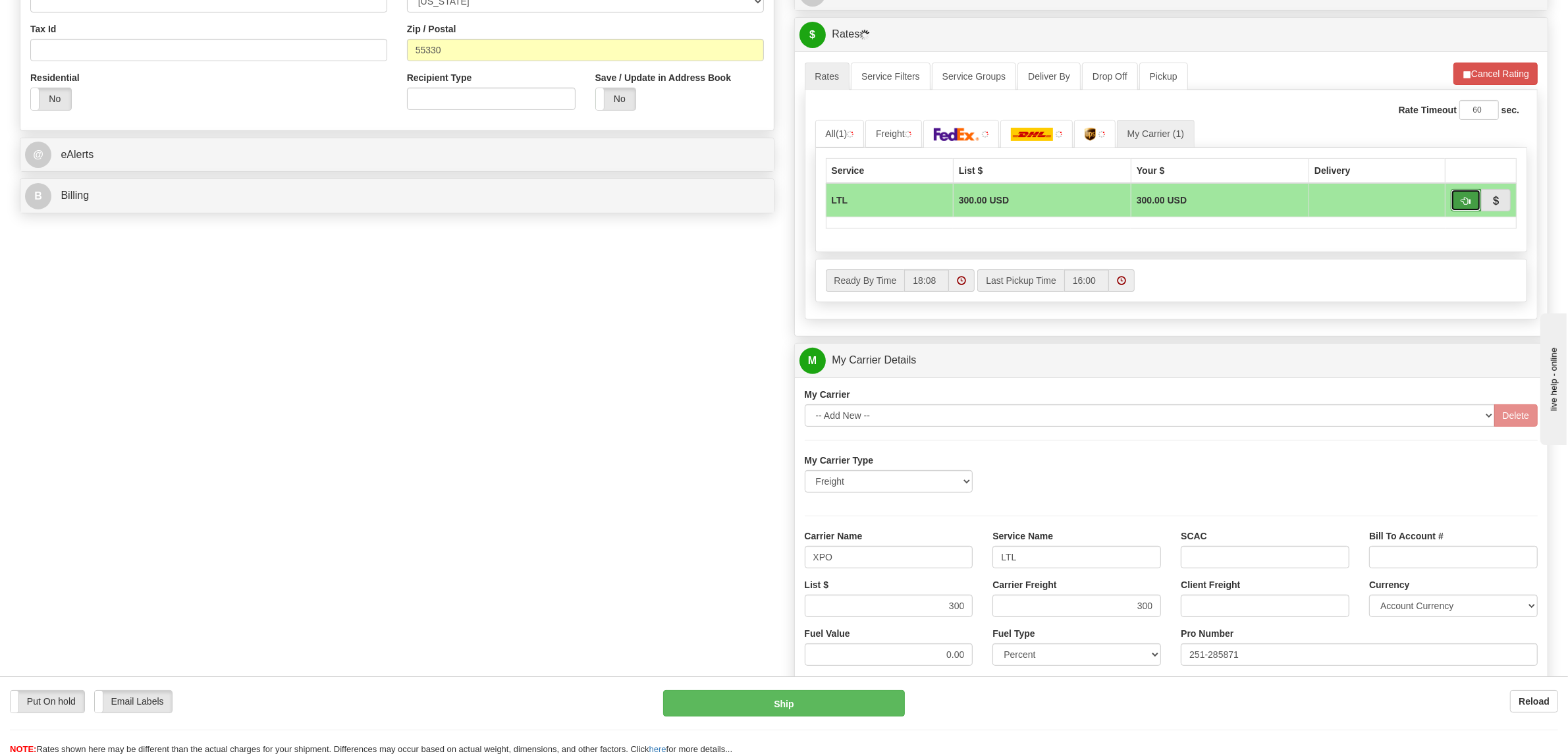
click at [1463, 206] on span "button" at bounding box center [1467, 200] width 9 height 8
click at [855, 707] on button "Ship" at bounding box center [784, 703] width 241 height 27
type input "00"
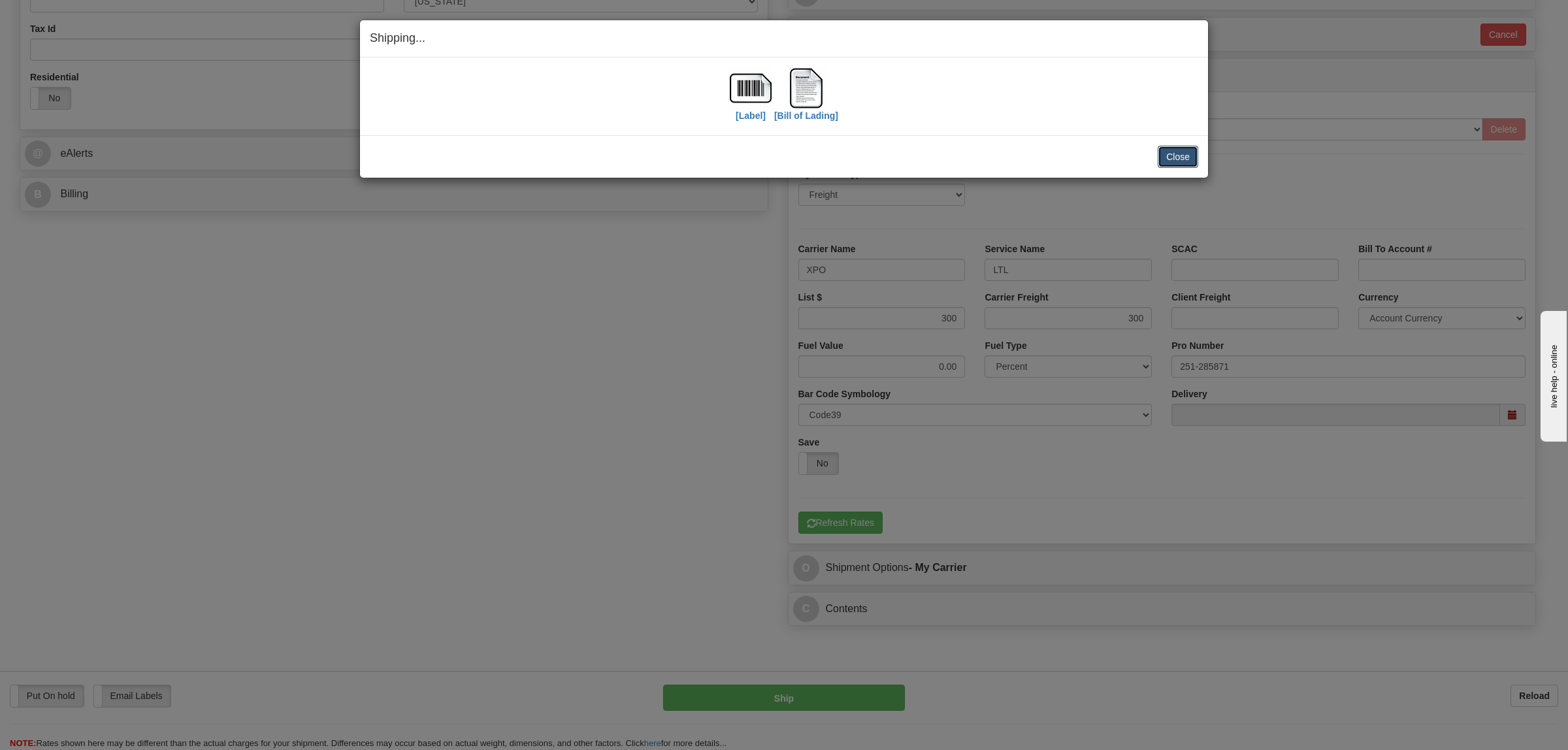
click at [1184, 155] on button "Close" at bounding box center [1178, 157] width 41 height 22
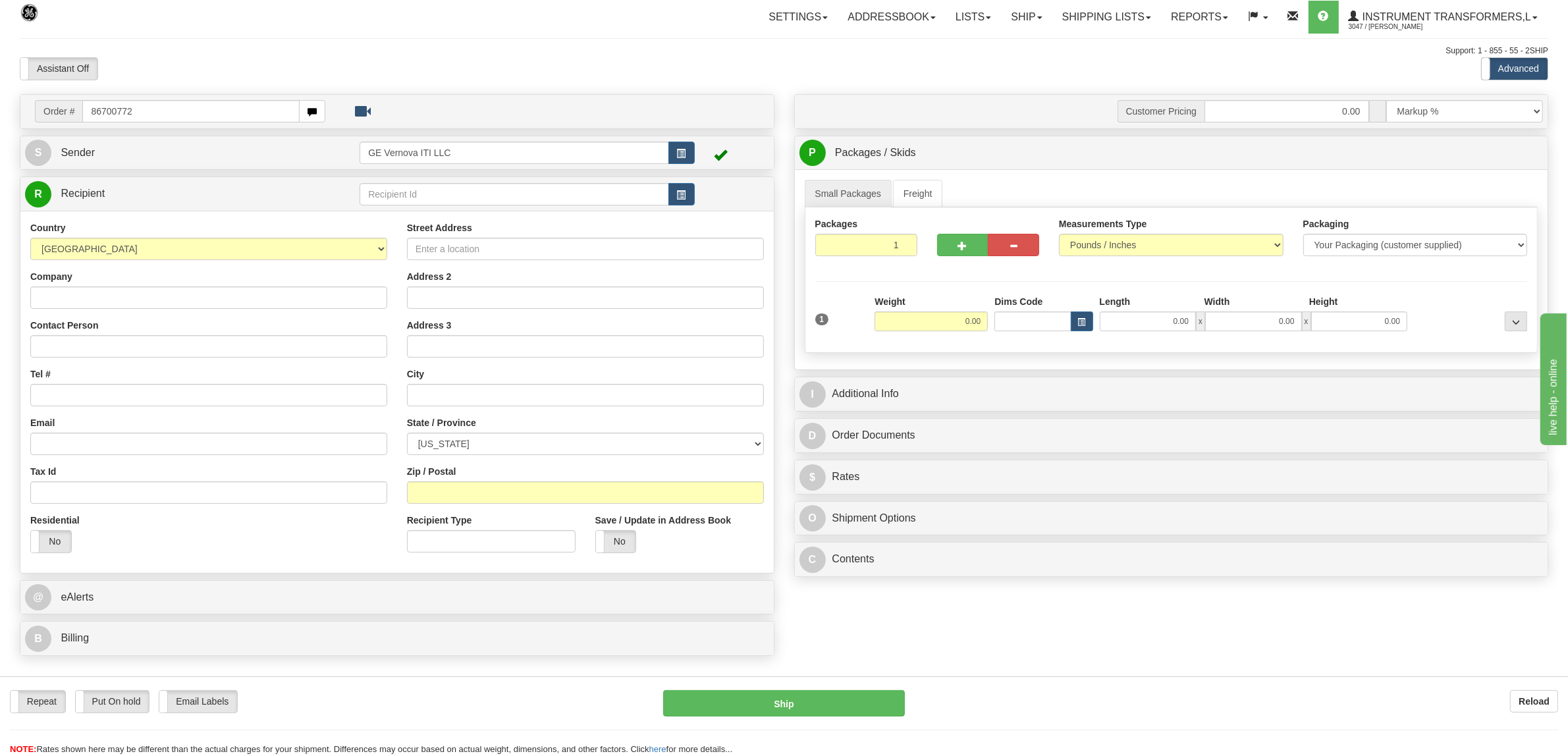
type input "86700772"
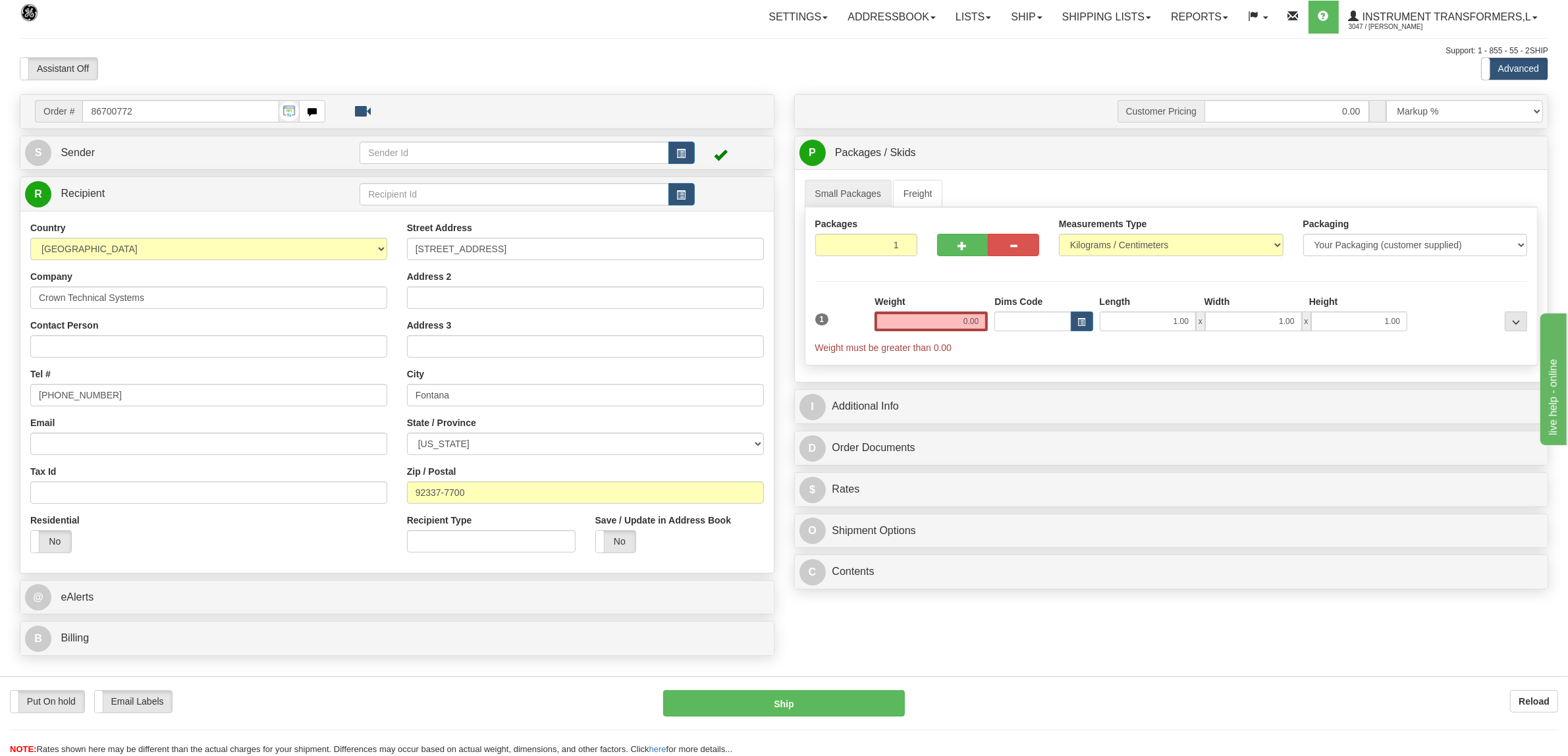
click at [1118, 228] on label "Measurements Type" at bounding box center [1103, 224] width 89 height 13
click at [1118, 234] on select "Pounds / Inches Kilograms / Centimeters" at bounding box center [1171, 245] width 225 height 22
click at [1117, 244] on select "Pounds / Inches Kilograms / Centimeters" at bounding box center [1171, 245] width 225 height 22
select select "0"
click at [1059, 235] on select "Pounds / Inches Kilograms / Centimeters" at bounding box center [1171, 245] width 225 height 22
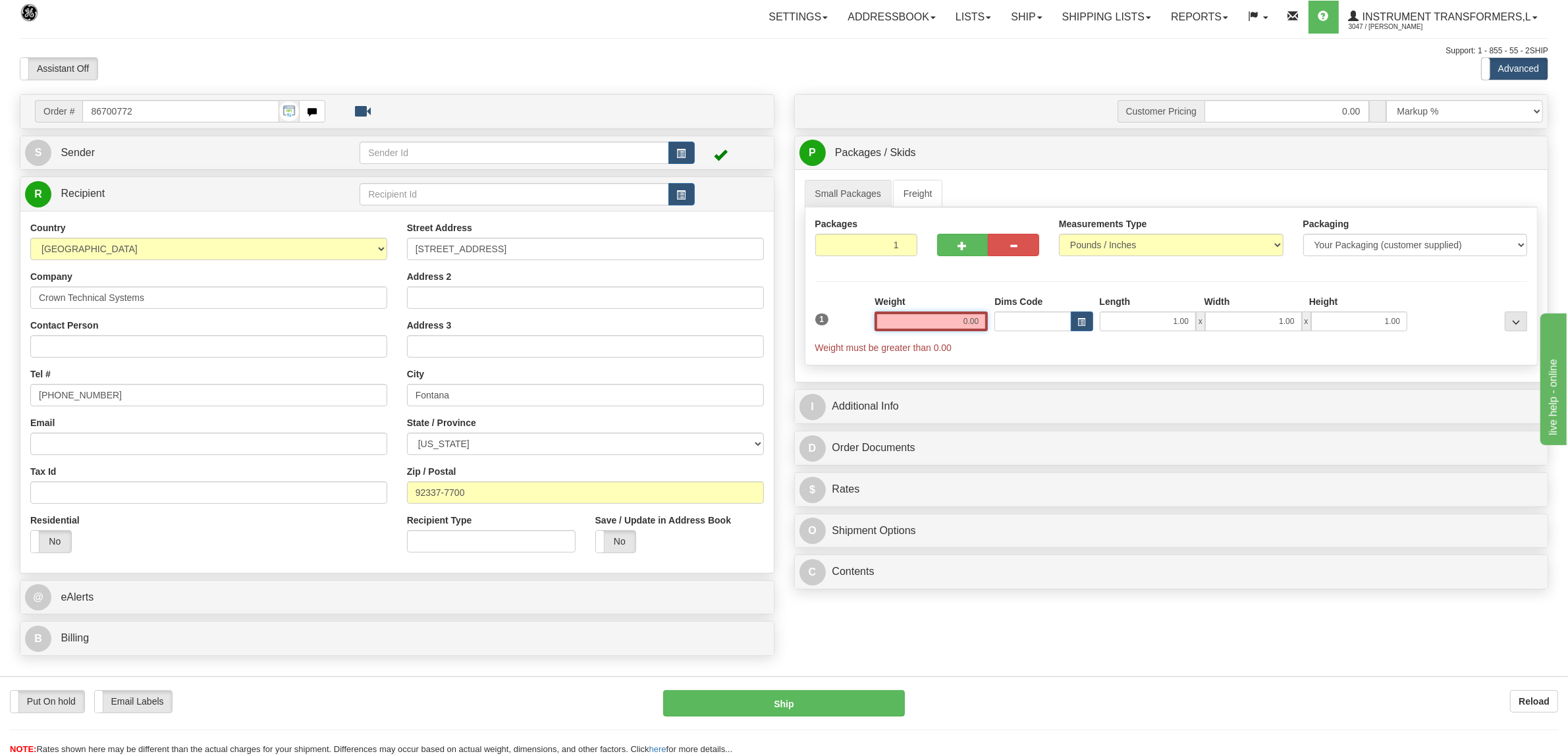
drag, startPoint x: 953, startPoint y: 326, endPoint x: 1038, endPoint y: 314, distance: 85.8
click at [1045, 335] on div "1 Weight 0.00 Dims Code 1.00" at bounding box center [1171, 325] width 720 height 59
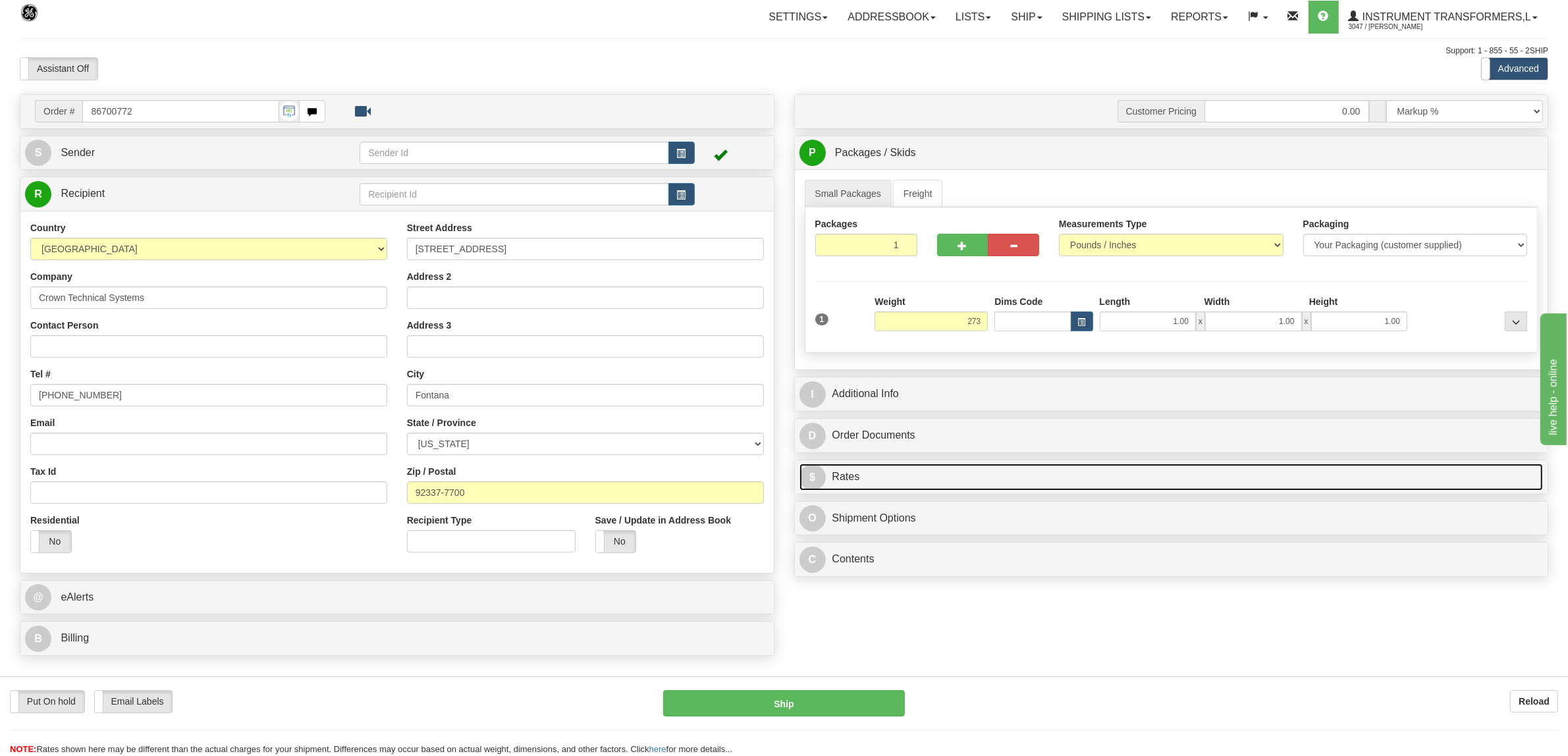
type input "273.00"
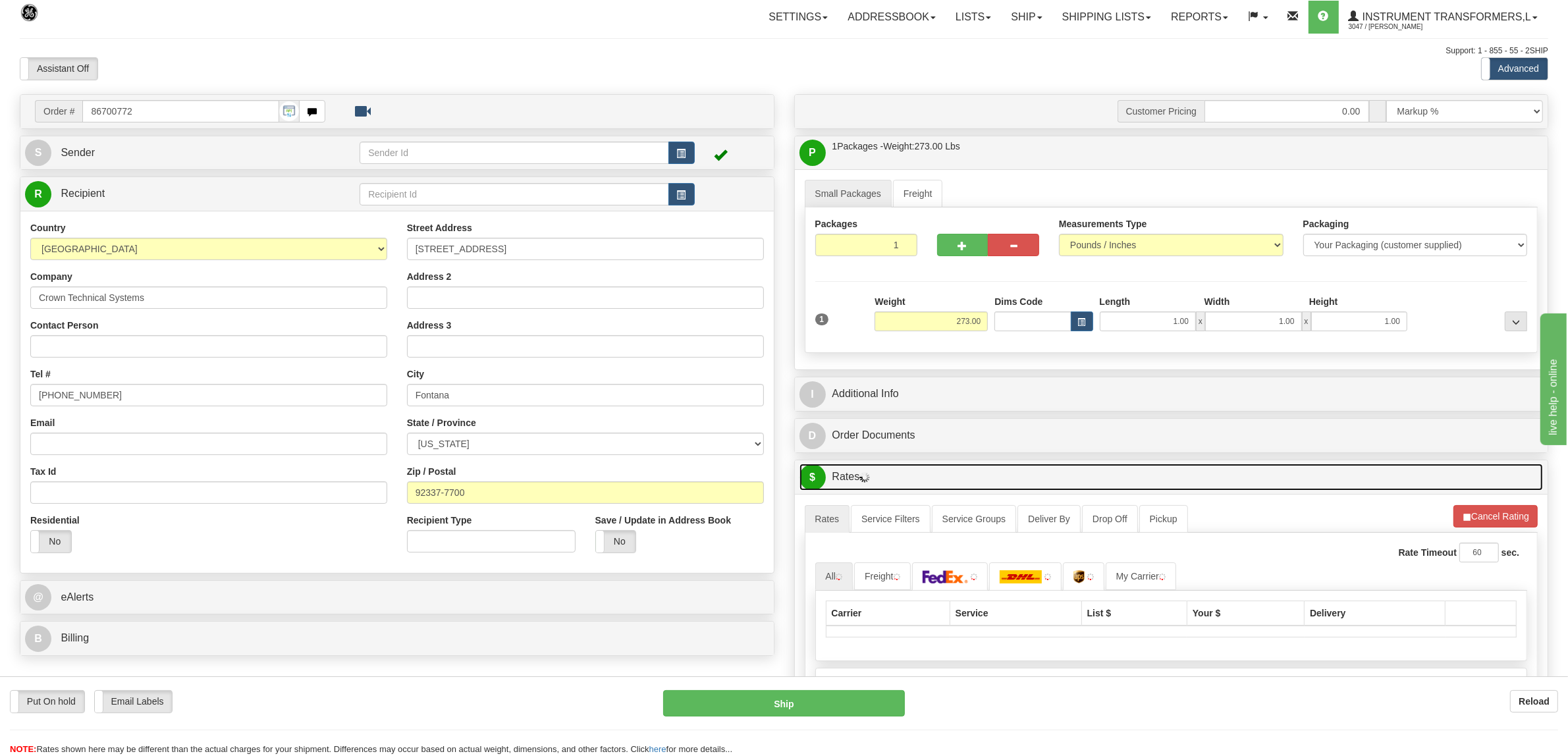
click at [866, 478] on link "$ Rates" at bounding box center [1172, 477] width 744 height 27
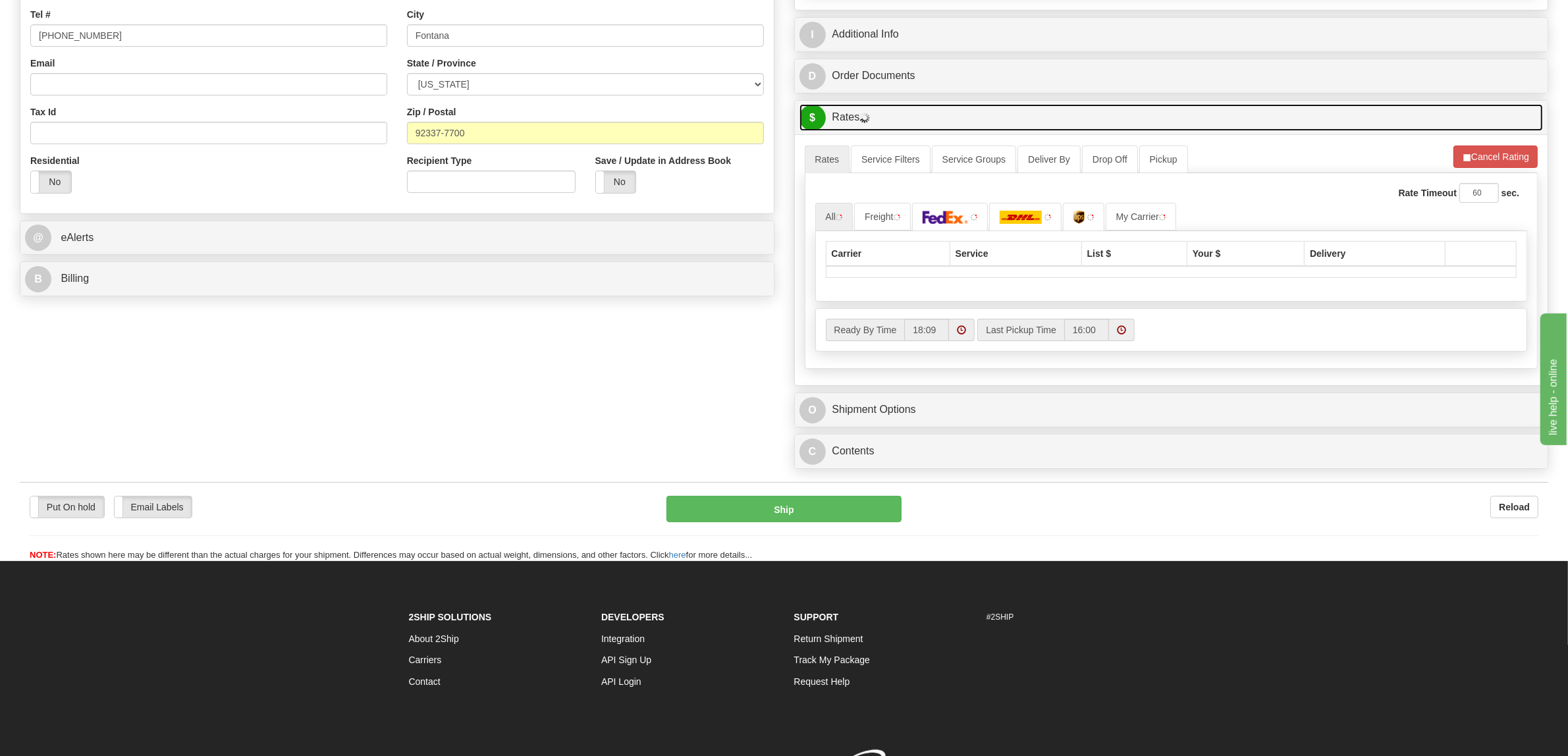
scroll to position [411, 0]
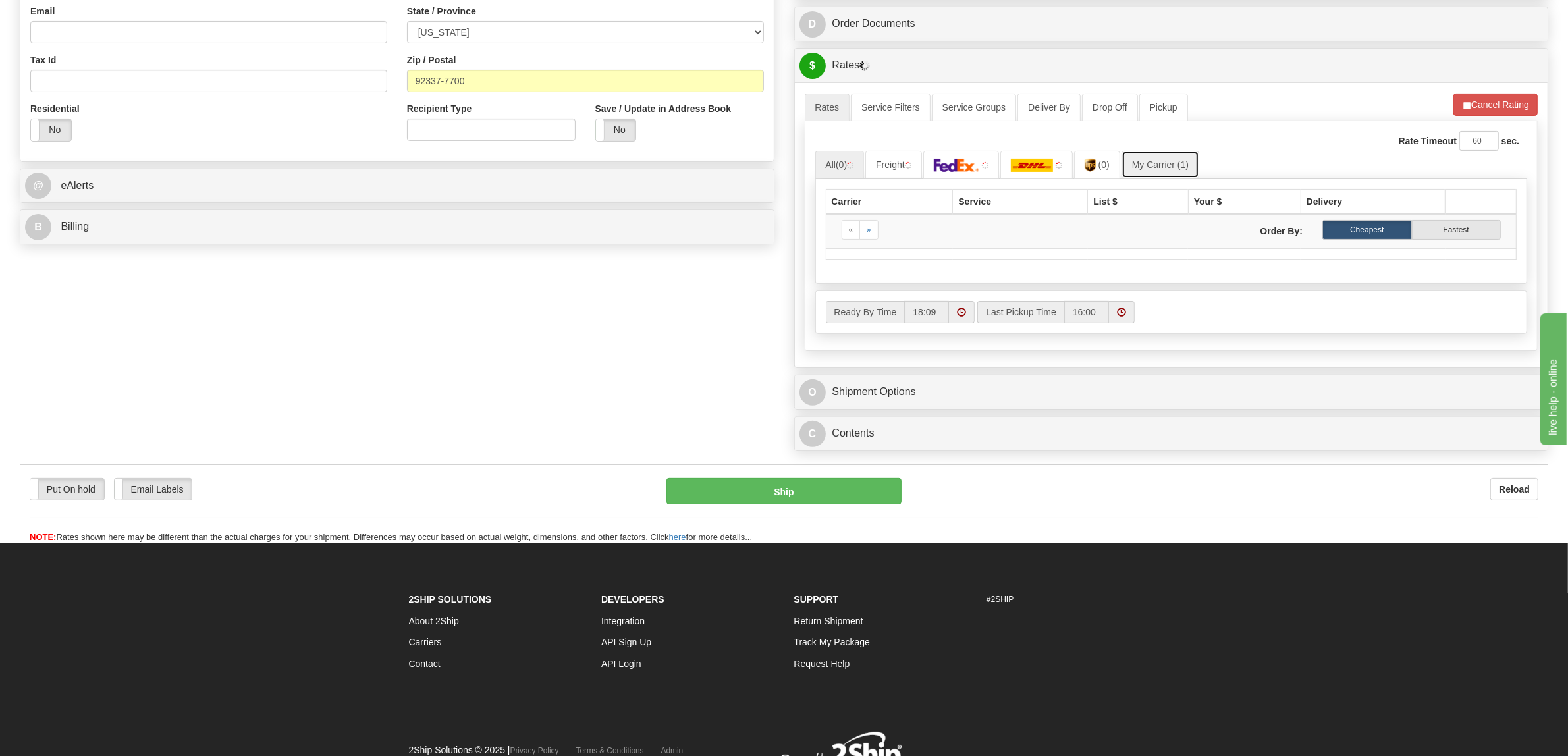
click at [1180, 165] on link "My Carrier (1)" at bounding box center [1160, 165] width 78 height 27
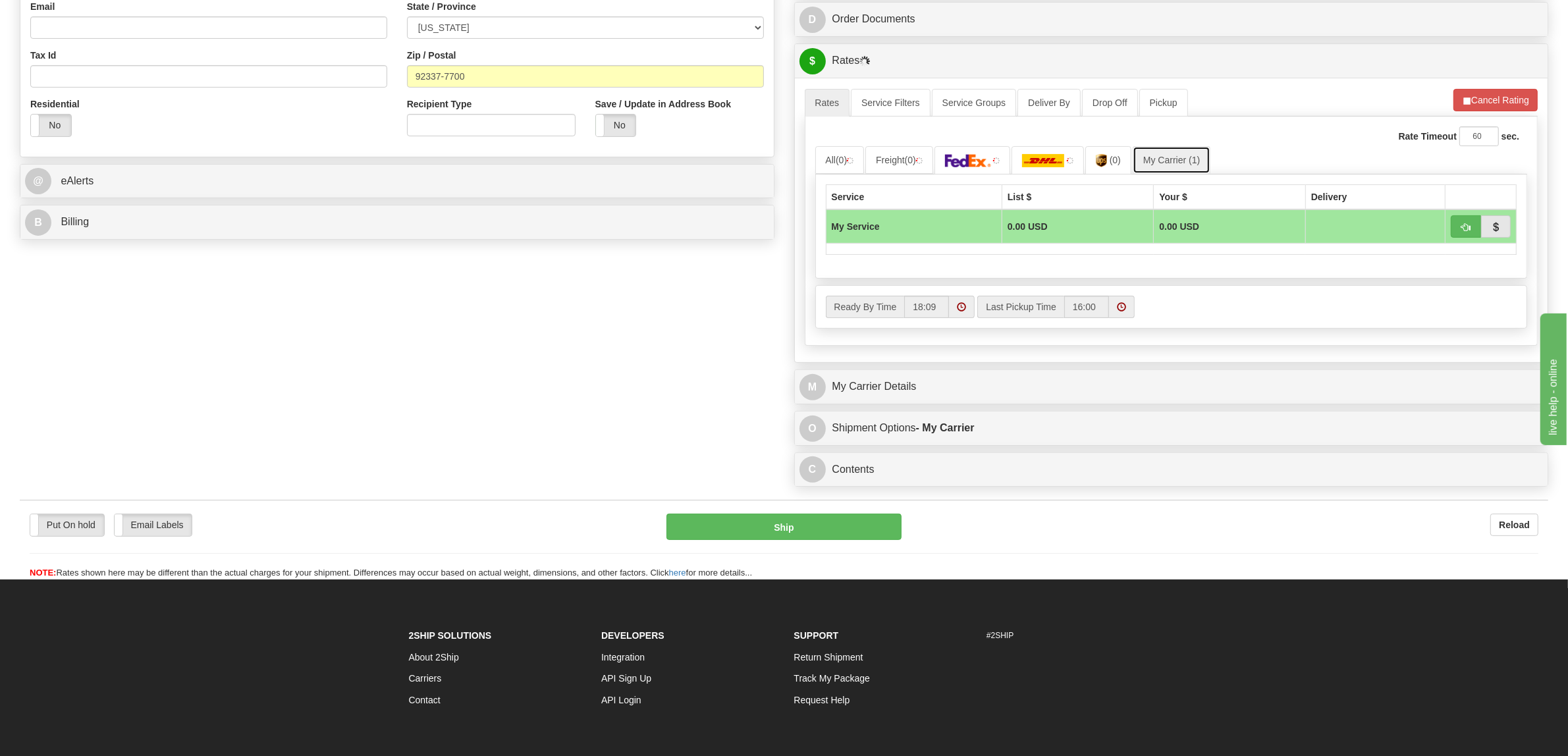
scroll to position [519, 0]
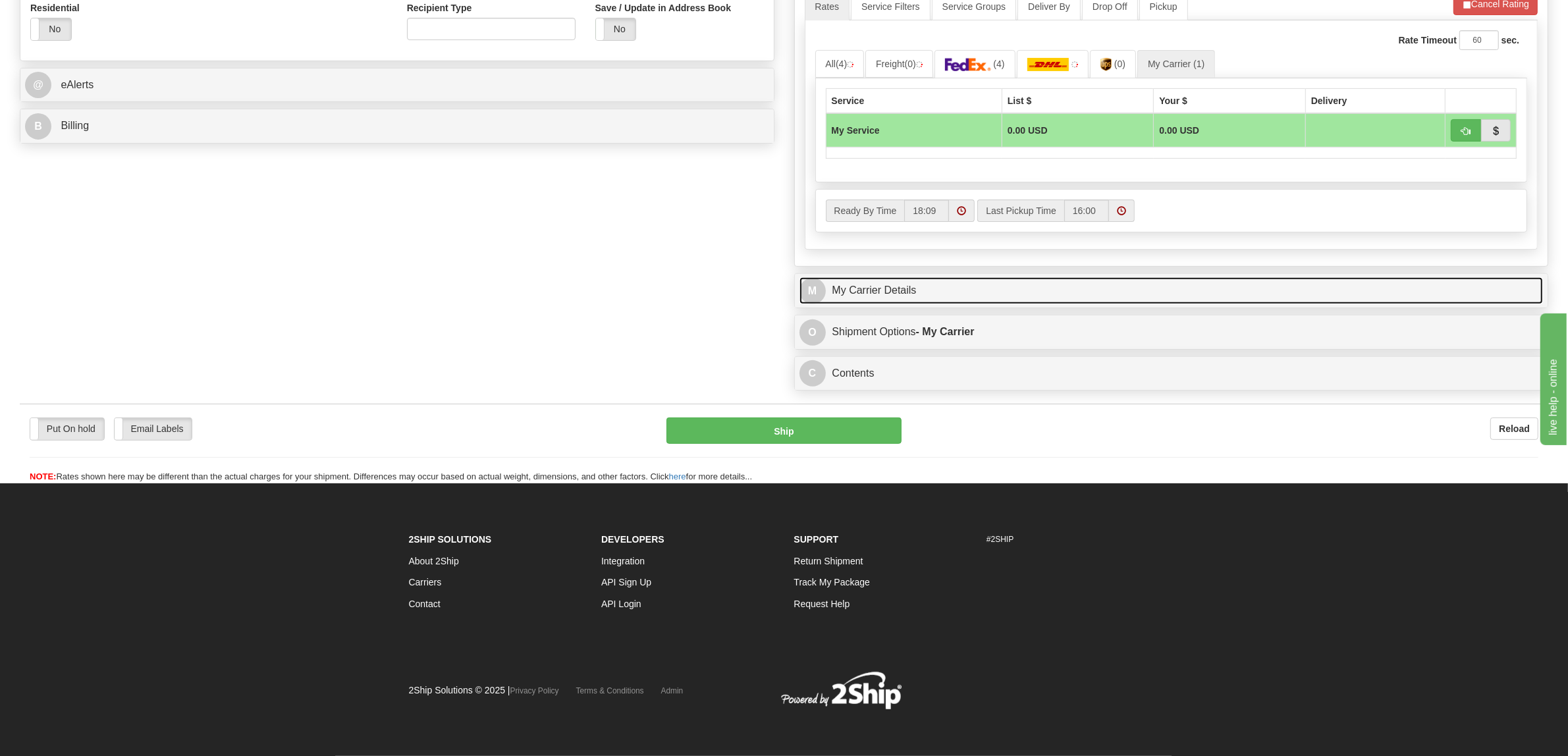
click at [903, 287] on link "M My Carrier Details" at bounding box center [1172, 291] width 744 height 27
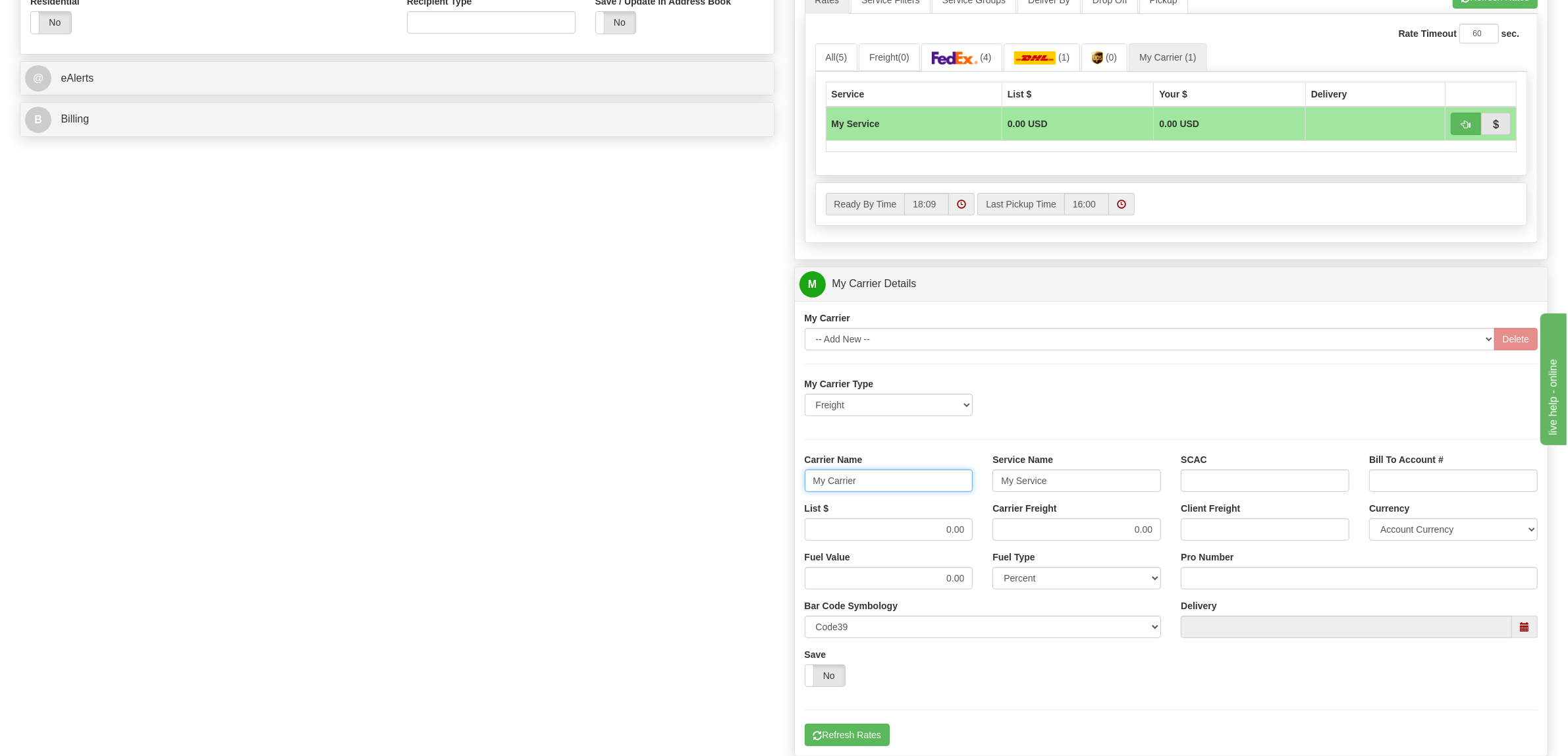
drag, startPoint x: 874, startPoint y: 489, endPoint x: 767, endPoint y: 487, distance: 107.0
click at [767, 487] on div "Order # 86700772 S Sender" at bounding box center [784, 210] width 1549 height 1271
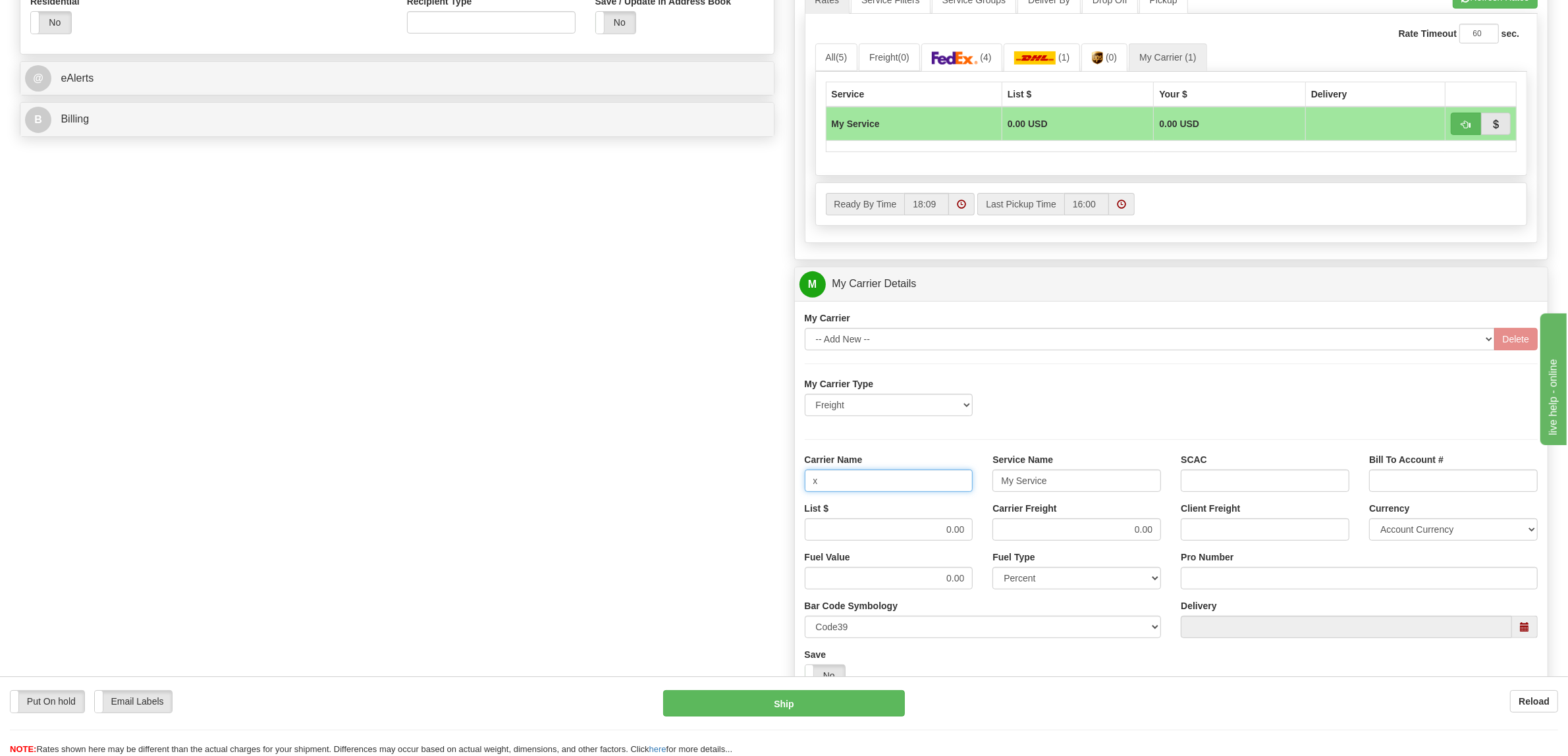
type input "XPO"
drag, startPoint x: 1064, startPoint y: 491, endPoint x: 911, endPoint y: 485, distance: 153.1
click at [911, 485] on div "Carrier Name XPO Service Name My Service SCAC Bill To Account #" at bounding box center [1172, 477] width 753 height 48
type input "LTL"
drag, startPoint x: 927, startPoint y: 527, endPoint x: 1000, endPoint y: 531, distance: 73.1
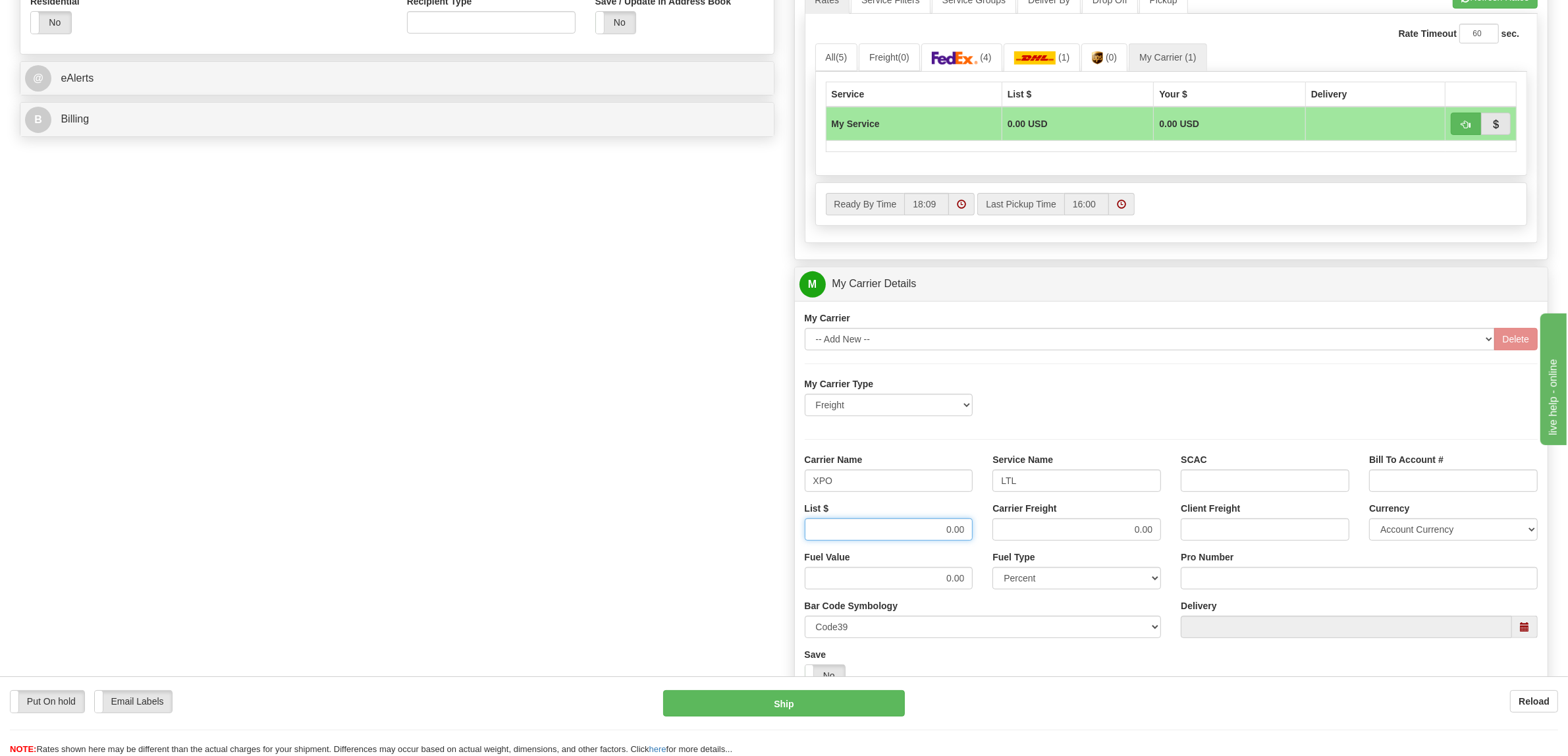
click at [1000, 531] on div "List $ 0.00 Carrier Freight 0.00 Client Freight Currency Account Currency ARN A…" at bounding box center [1172, 526] width 753 height 48
type input "300"
click at [1202, 578] on input "Pro Number" at bounding box center [1360, 578] width 357 height 22
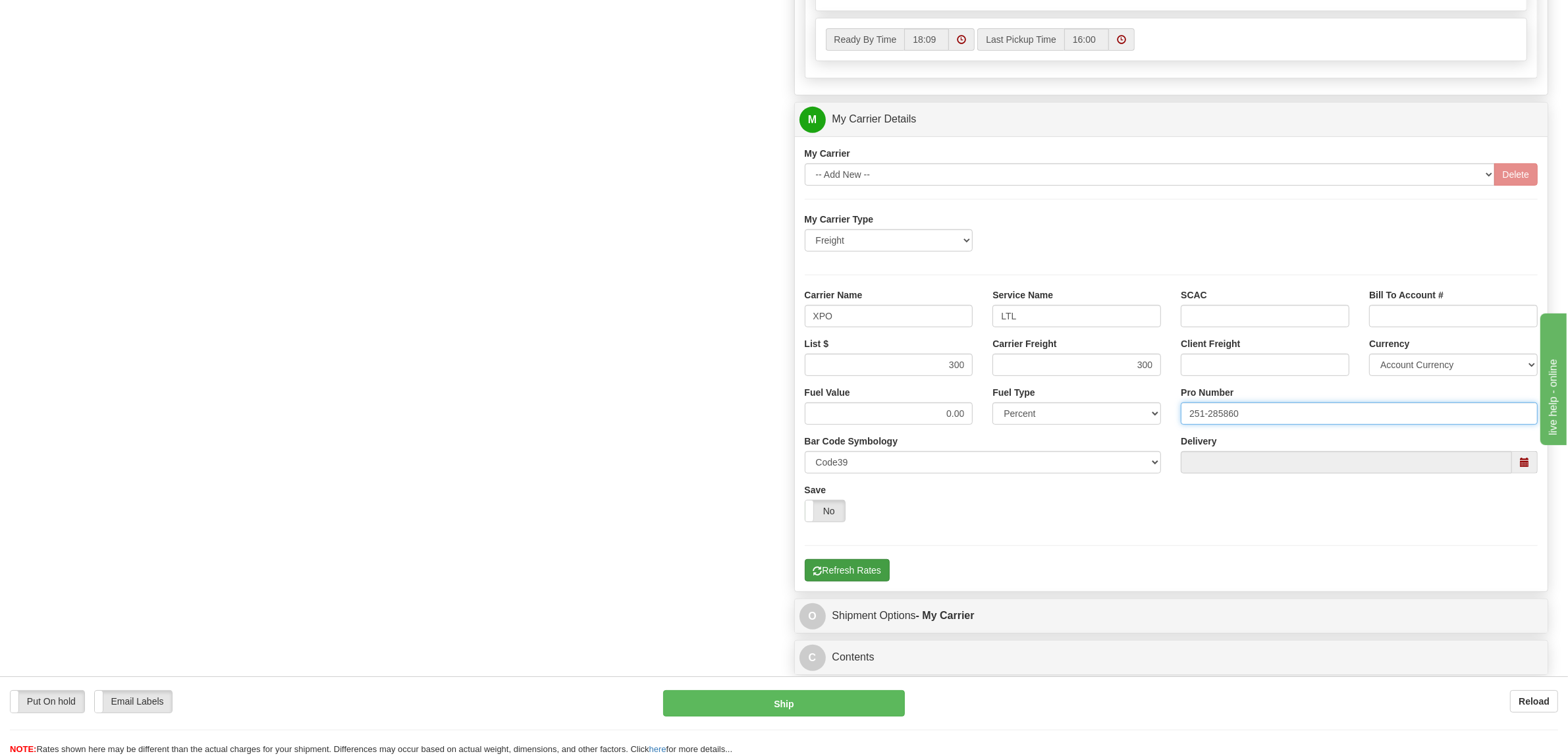
type input "251-285860"
click at [864, 577] on button "Refresh Rates" at bounding box center [847, 570] width 85 height 22
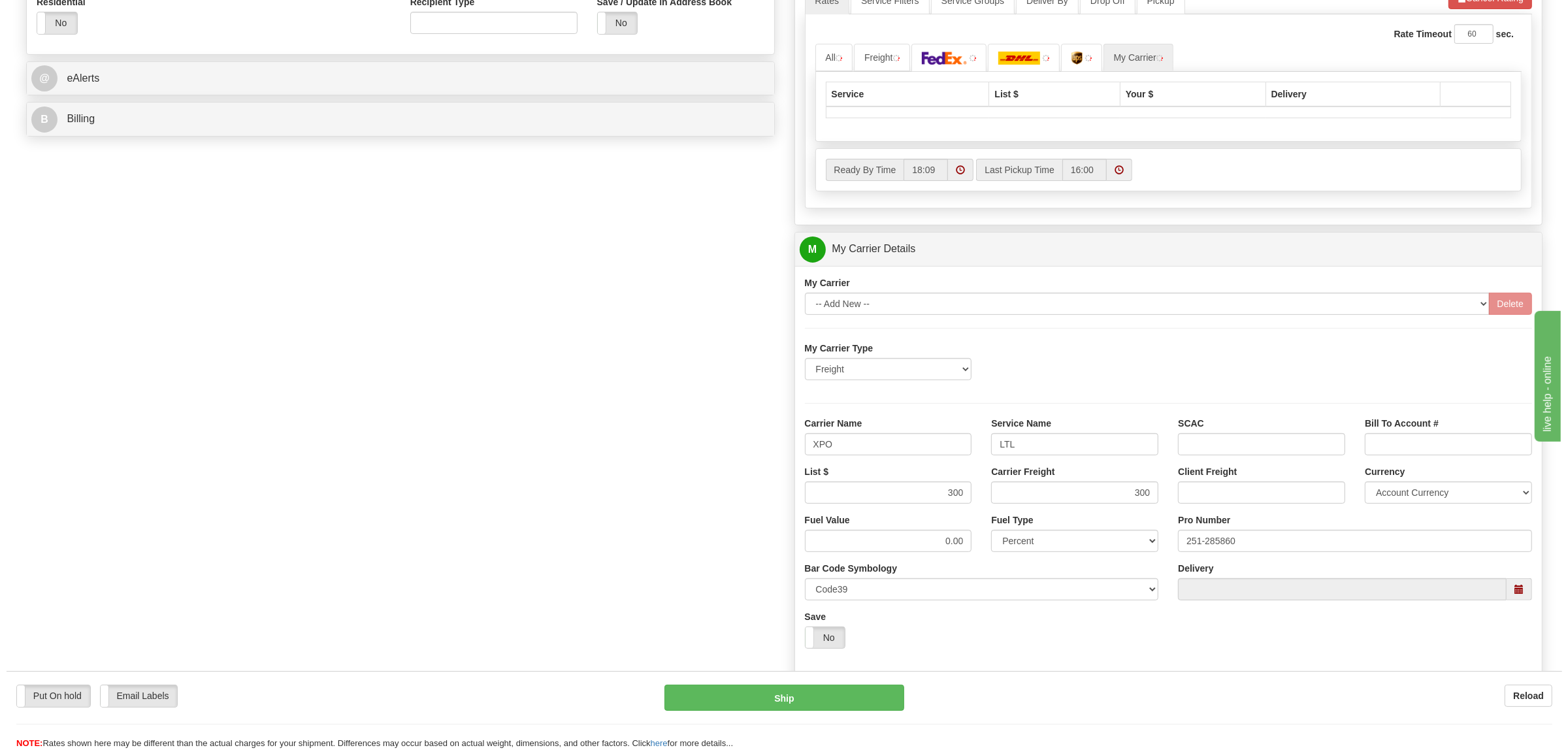
scroll to position [270, 0]
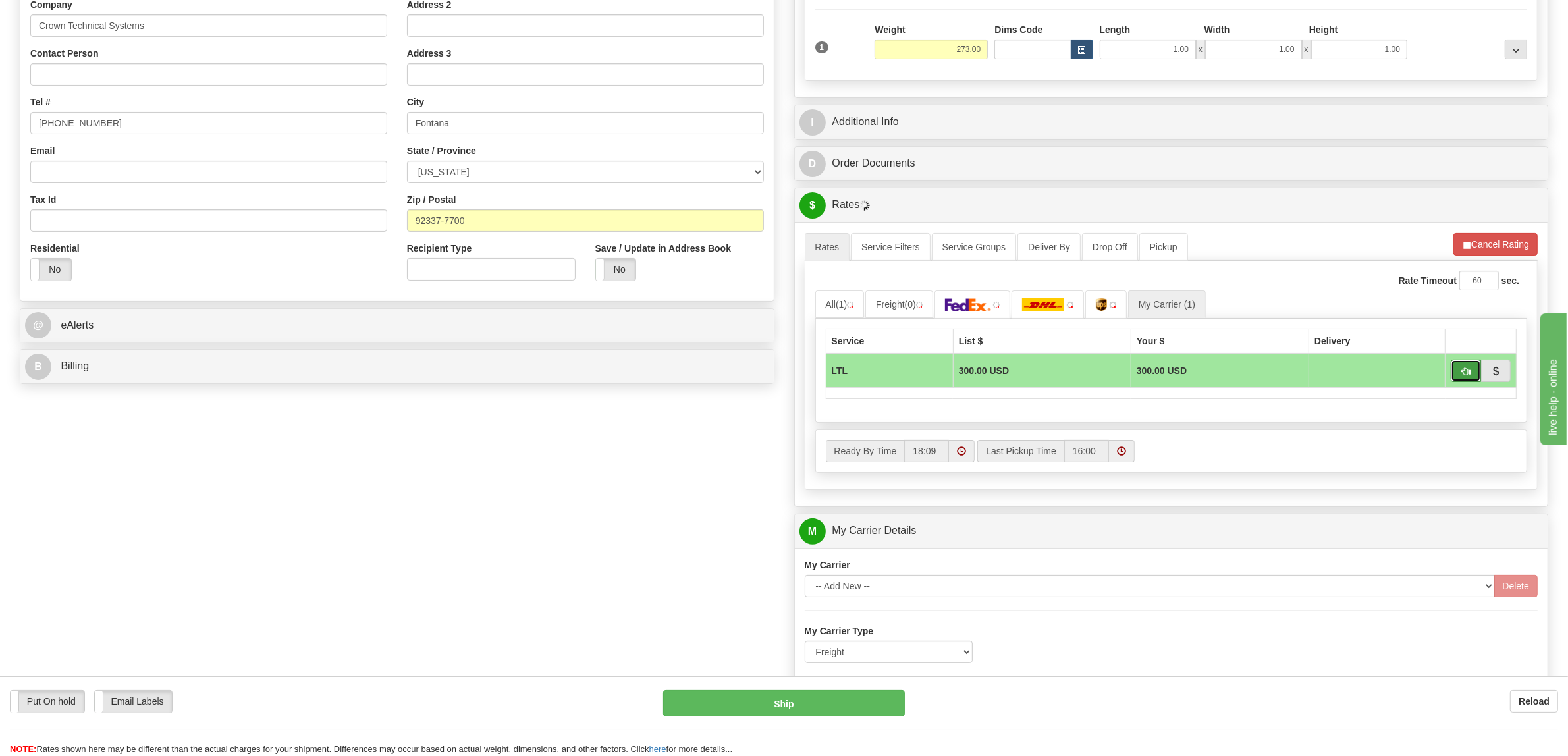
click at [1464, 373] on span "button" at bounding box center [1467, 371] width 9 height 8
click at [818, 700] on button "Ship" at bounding box center [784, 703] width 241 height 27
type input "00"
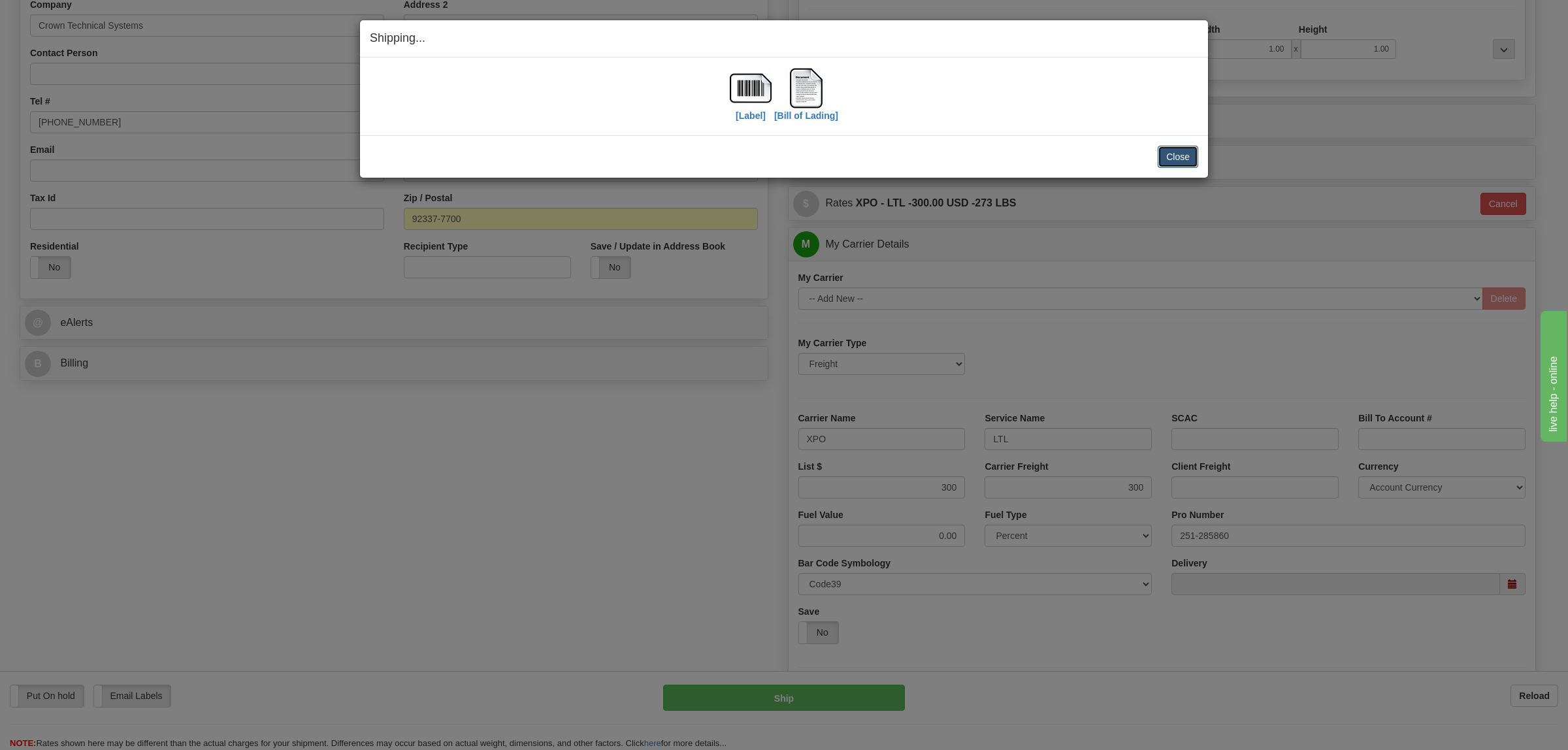
click at [1183, 151] on button "Close" at bounding box center [1178, 157] width 41 height 22
